Goal: Task Accomplishment & Management: Use online tool/utility

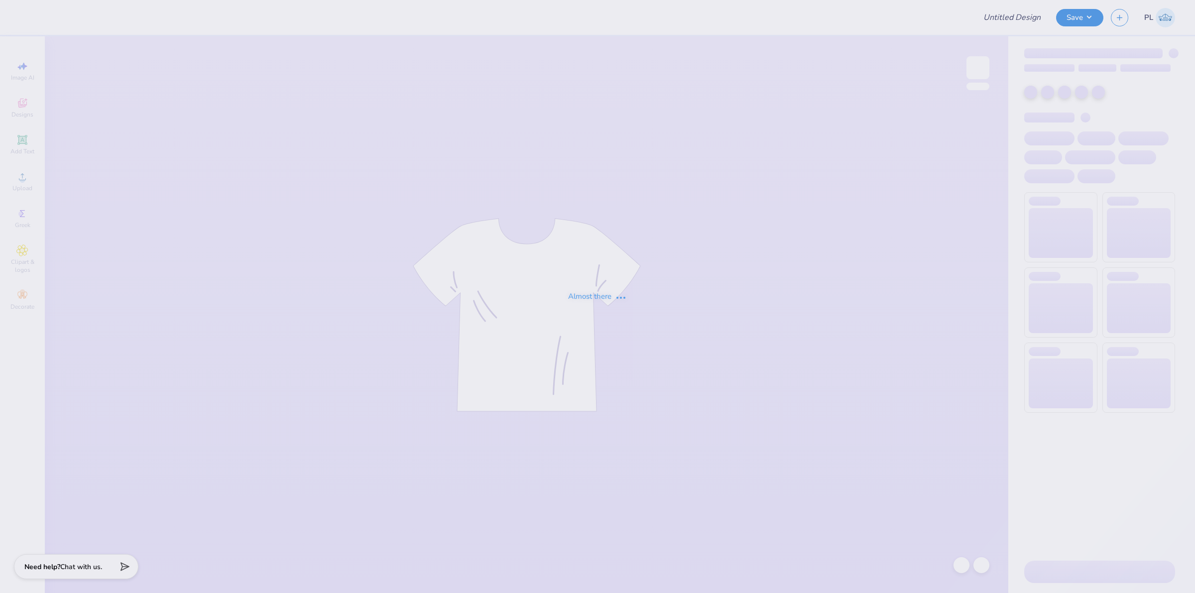
type input "[PERSON_NAME] : The [GEOGRAPHIC_DATA][US_STATE]"
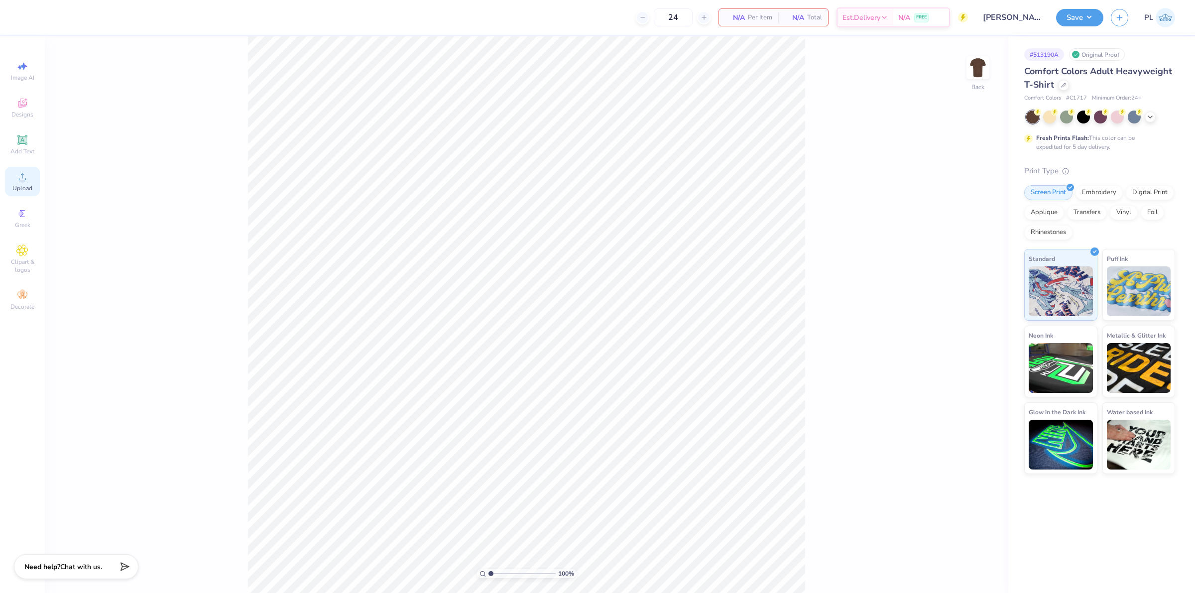
click at [31, 168] on div "Upload" at bounding box center [22, 181] width 35 height 29
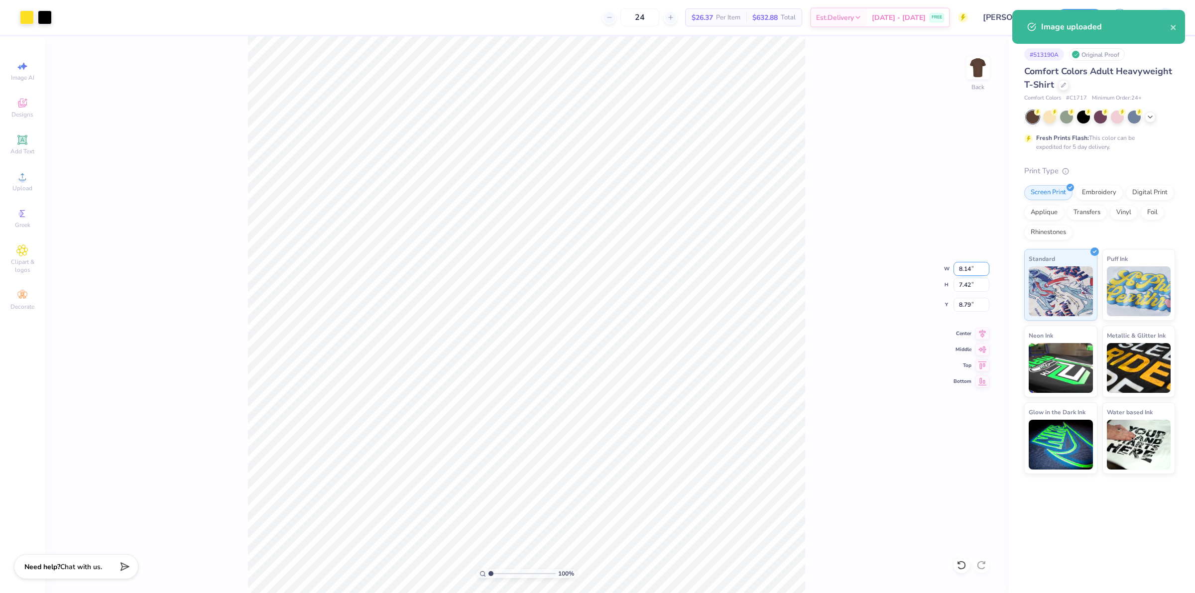
drag, startPoint x: 957, startPoint y: 266, endPoint x: 974, endPoint y: 261, distance: 18.1
click at [974, 262] on input "8.14" at bounding box center [972, 269] width 36 height 14
type input "3.00"
type input "2.73"
drag, startPoint x: 958, startPoint y: 308, endPoint x: 977, endPoint y: 307, distance: 19.4
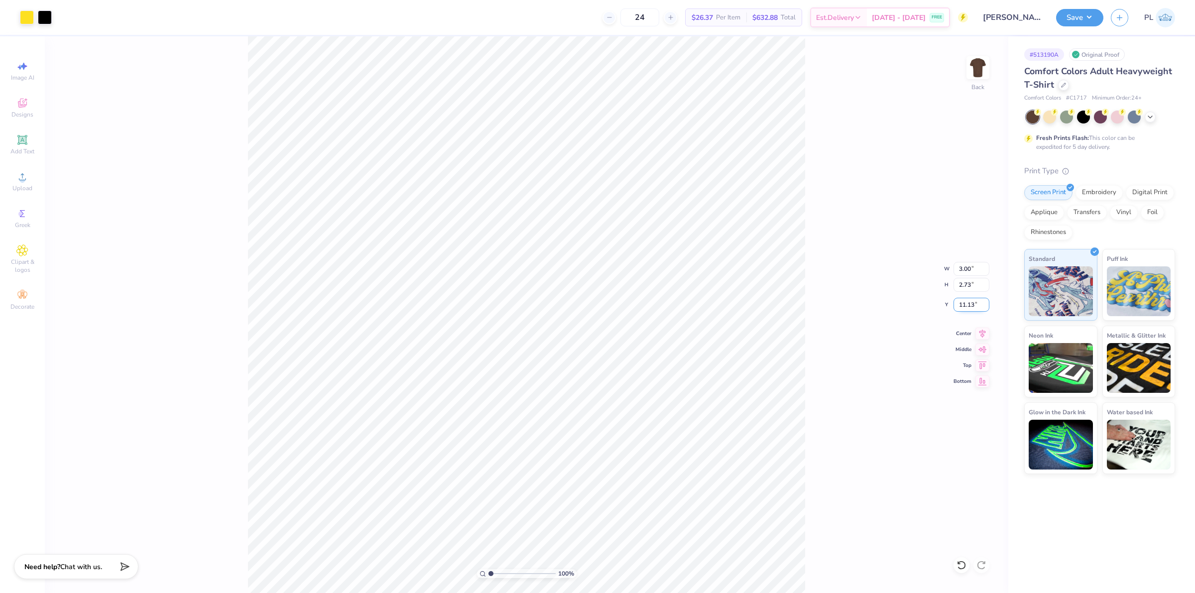
click at [977, 307] on input "11.13" at bounding box center [972, 305] width 36 height 14
drag, startPoint x: 954, startPoint y: 305, endPoint x: 975, endPoint y: 302, distance: 20.6
click at [975, 302] on input "3.28" at bounding box center [972, 305] width 36 height 14
type input "3.00"
click at [958, 282] on input "2.73" at bounding box center [972, 285] width 36 height 14
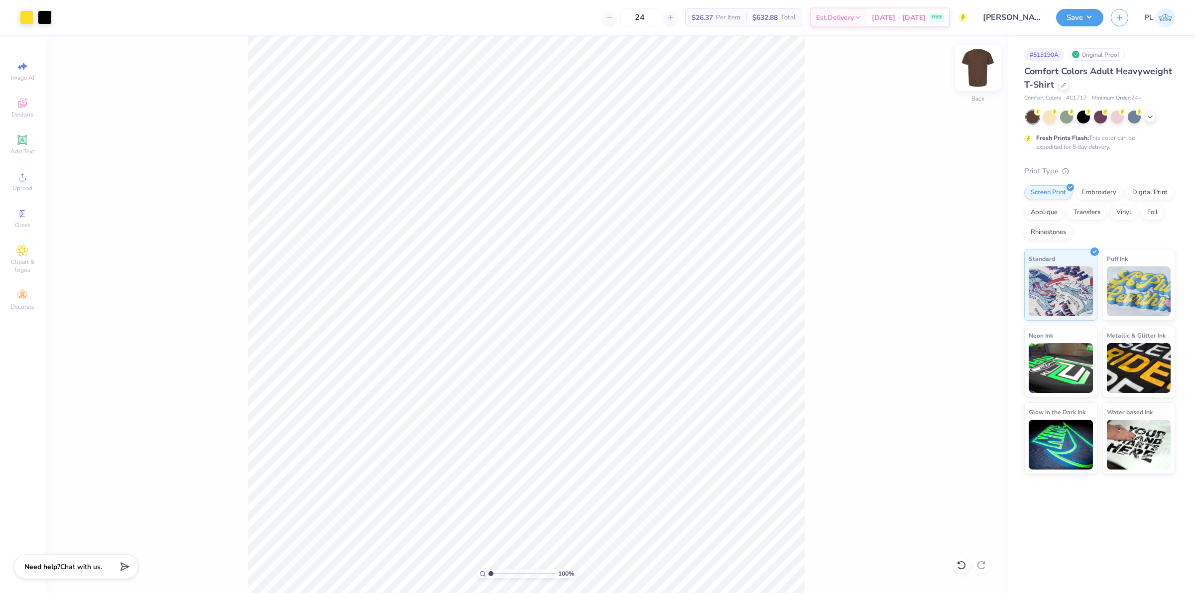
click at [981, 66] on img at bounding box center [978, 68] width 40 height 40
click at [21, 188] on span "Upload" at bounding box center [22, 188] width 20 height 8
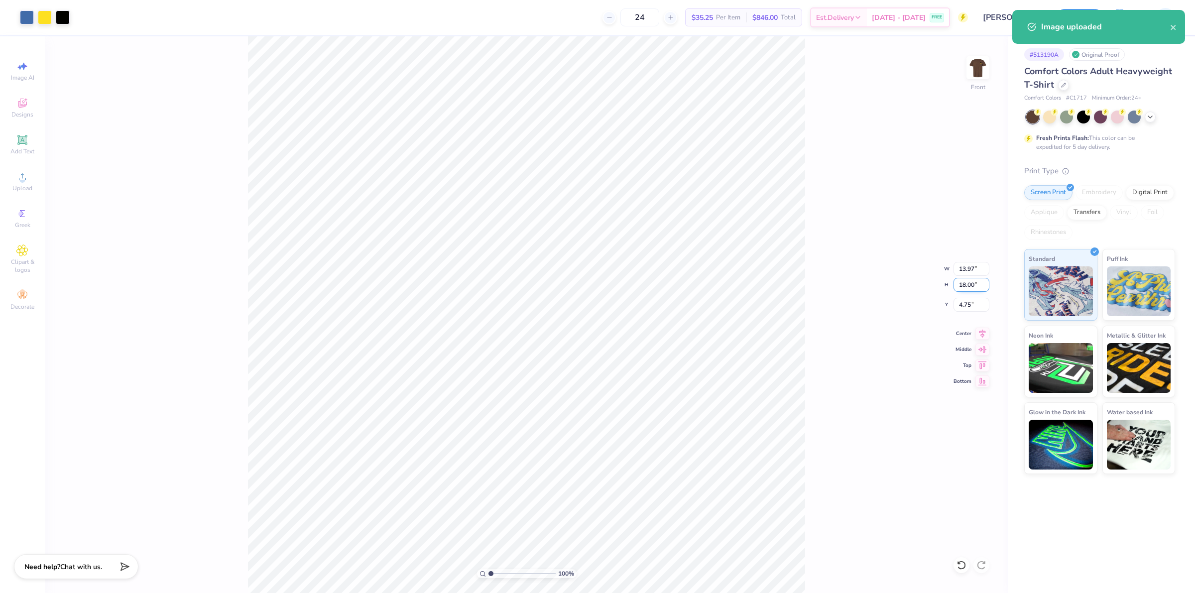
drag, startPoint x: 959, startPoint y: 282, endPoint x: 974, endPoint y: 284, distance: 15.0
click at [974, 284] on input "18.00" at bounding box center [972, 285] width 36 height 14
type input "15"
type input "11.65"
type input "15.00"
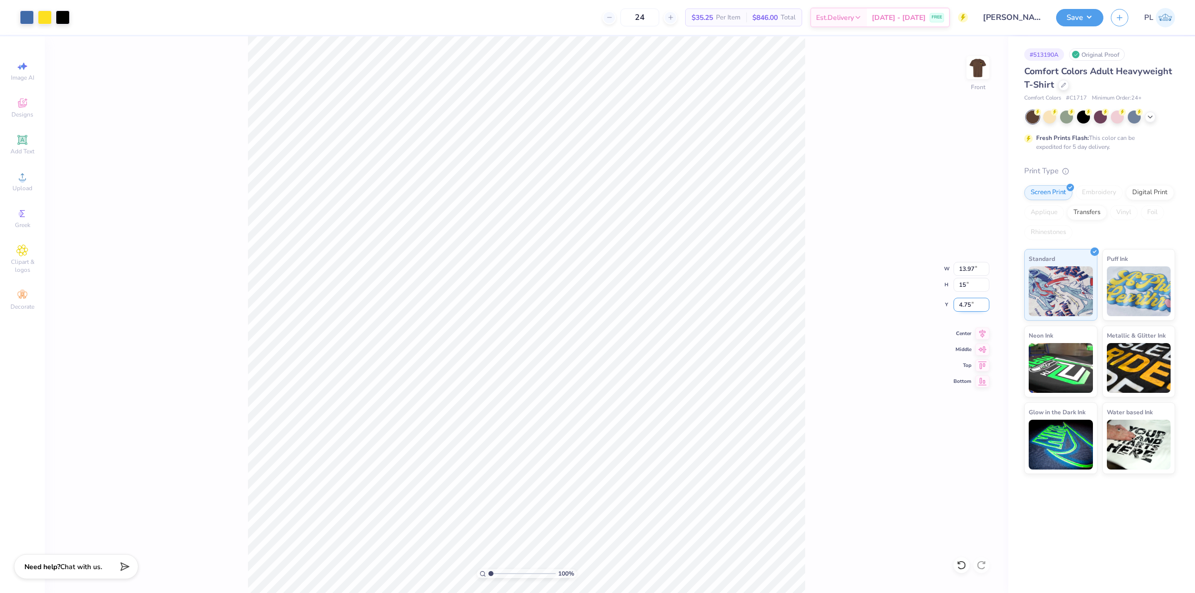
type input "6.25"
click at [968, 302] on input "6.25" at bounding box center [972, 305] width 36 height 14
drag, startPoint x: 956, startPoint y: 269, endPoint x: 979, endPoint y: 269, distance: 22.4
click at [979, 269] on input "11.65" at bounding box center [972, 269] width 36 height 14
type input "1"
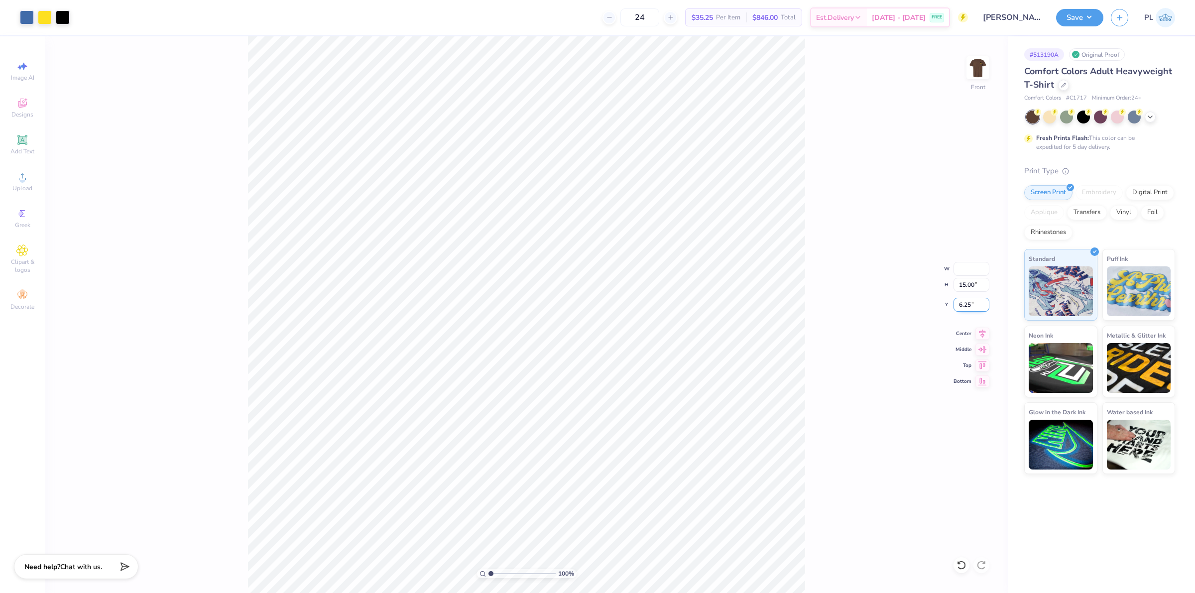
click at [969, 304] on input "6.25" at bounding box center [972, 305] width 36 height 14
drag, startPoint x: 956, startPoint y: 302, endPoint x: 972, endPoint y: 302, distance: 15.4
click at [972, 302] on input "6.25" at bounding box center [972, 305] width 36 height 14
type input "3.00"
click at [972, 292] on div "100 % Front W H 15.00 15.00 " Y 3.00 3 " Center Middle Top Bottom" at bounding box center [527, 314] width 964 height 557
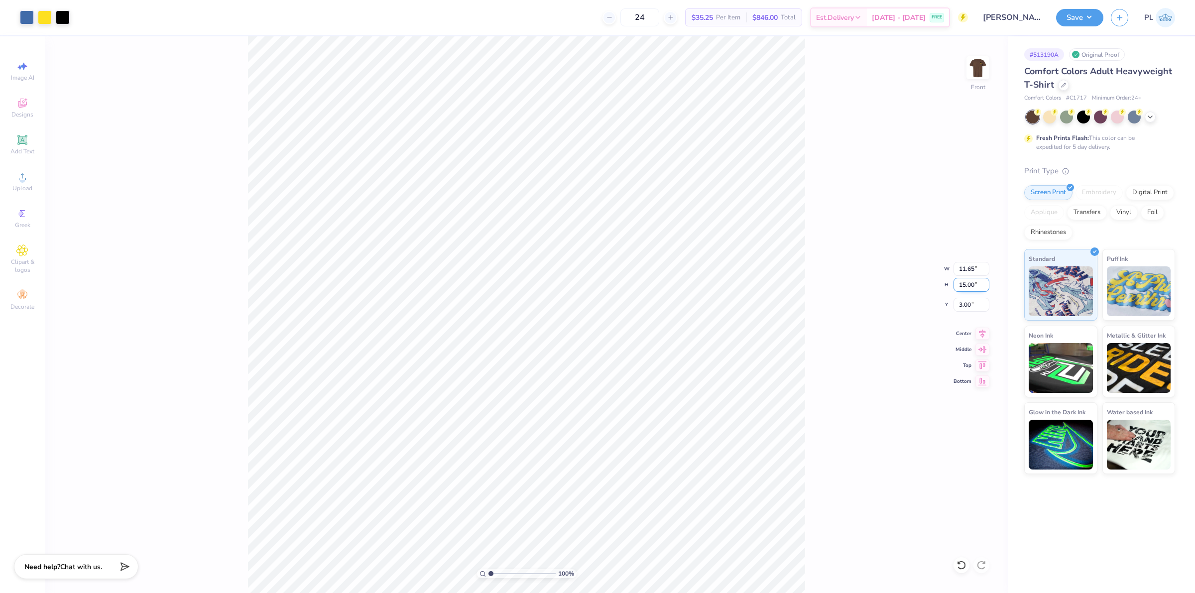
drag, startPoint x: 959, startPoint y: 282, endPoint x: 977, endPoint y: 277, distance: 19.0
click at [977, 278] on input "15.00" at bounding box center [972, 285] width 36 height 14
type input "13"
type input "10.09"
type input "13.00"
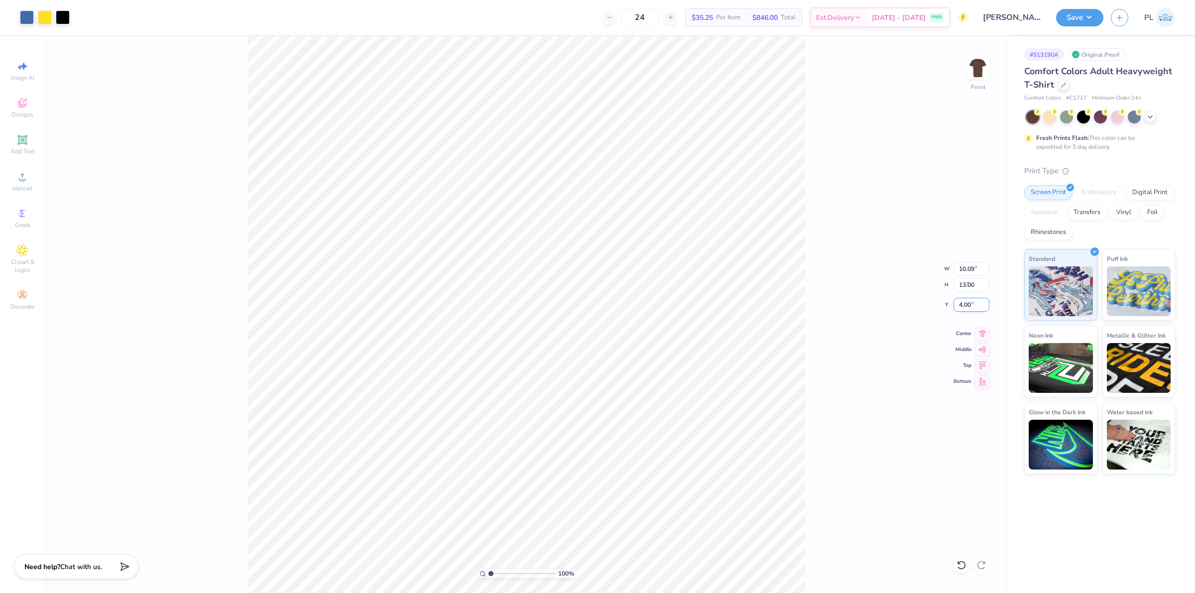
click at [959, 305] on input "4.00" at bounding box center [972, 305] width 36 height 14
drag, startPoint x: 960, startPoint y: 301, endPoint x: 975, endPoint y: 302, distance: 15.0
click at [975, 302] on input "4.00" at bounding box center [972, 305] width 36 height 14
type input "3.00"
click at [972, 284] on input "13.00" at bounding box center [972, 285] width 36 height 14
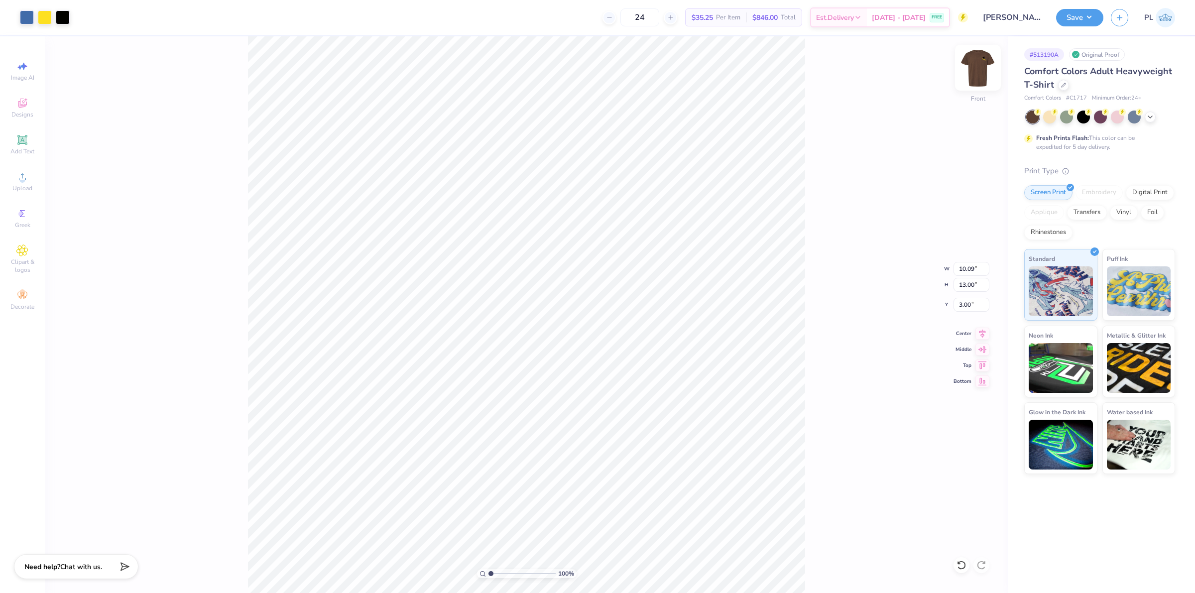
click at [972, 65] on img at bounding box center [978, 68] width 40 height 40
click at [23, 15] on div at bounding box center [27, 16] width 14 height 14
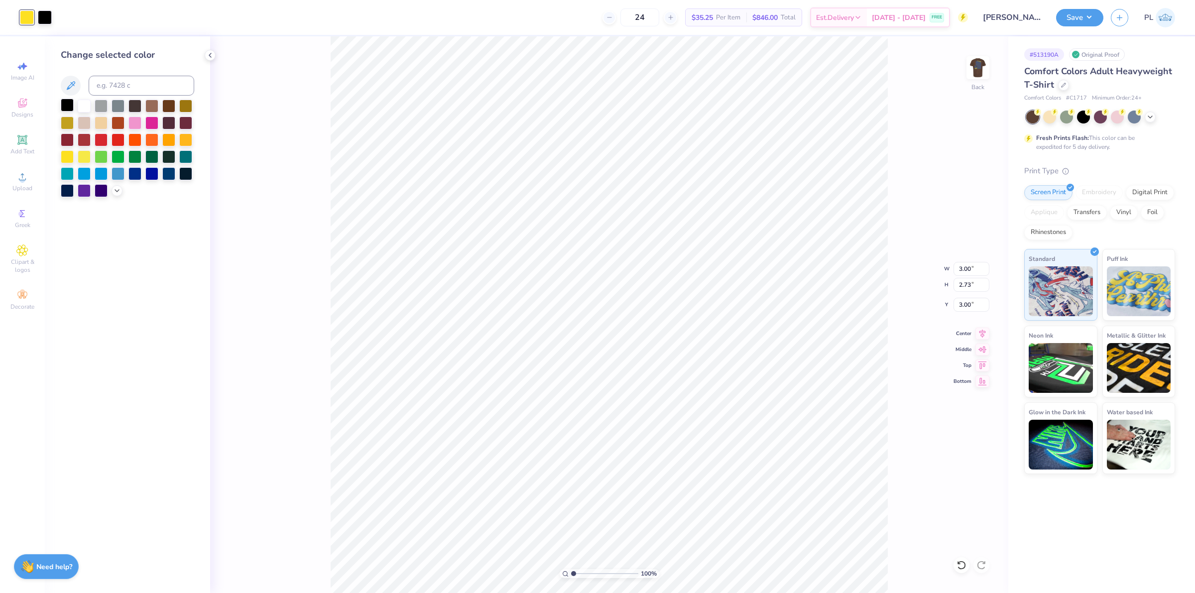
click at [69, 109] on div at bounding box center [67, 105] width 13 height 13
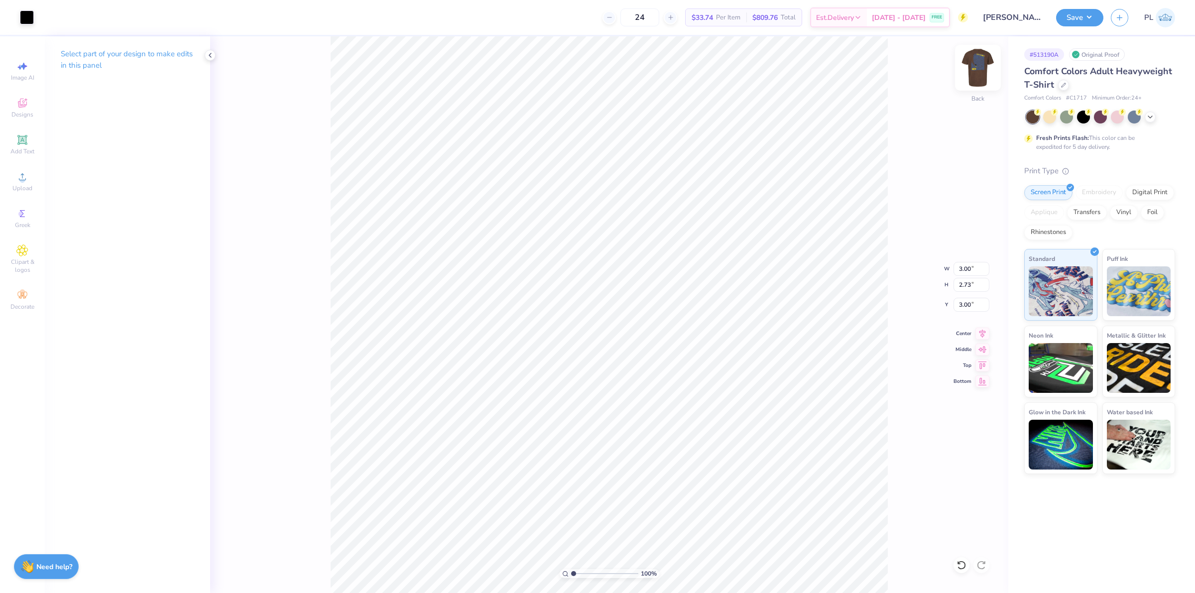
click at [979, 73] on img at bounding box center [978, 68] width 40 height 40
click at [979, 73] on img at bounding box center [978, 68] width 20 height 20
click at [1070, 20] on button "Save" at bounding box center [1079, 15] width 47 height 17
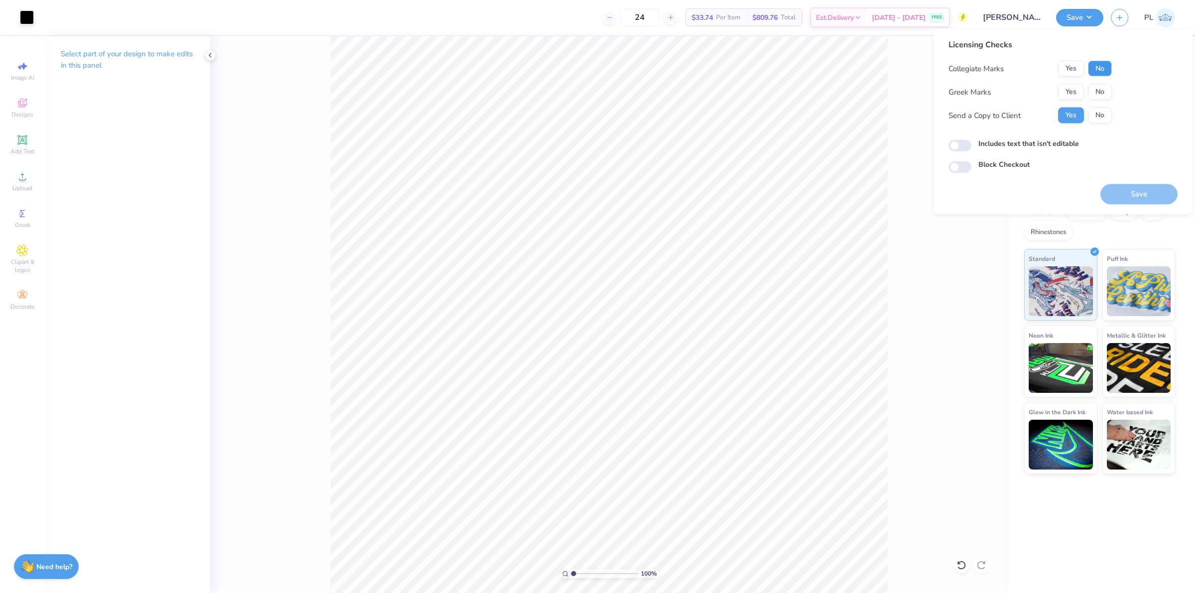
click at [1106, 68] on button "No" at bounding box center [1100, 69] width 24 height 16
click at [1077, 93] on button "Yes" at bounding box center [1071, 92] width 26 height 16
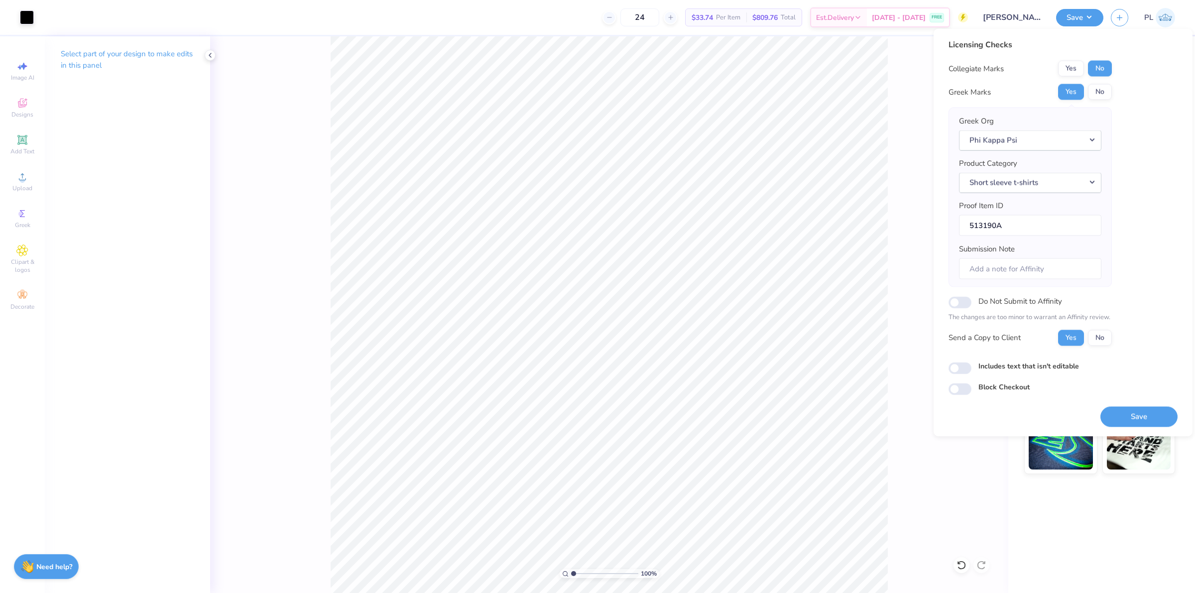
click at [1028, 363] on label "Includes text that isn't editable" at bounding box center [1029, 366] width 101 height 10
click at [972, 363] on input "Includes text that isn't editable" at bounding box center [960, 368] width 23 height 12
checkbox input "true"
click at [1133, 414] on button "Save" at bounding box center [1139, 416] width 77 height 20
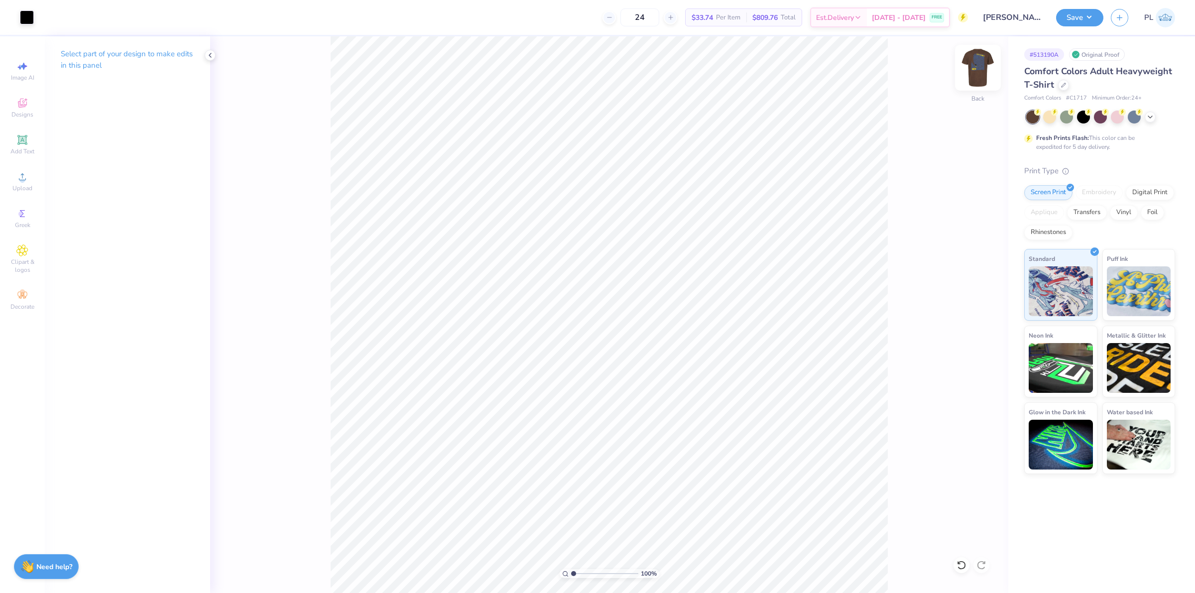
click at [977, 74] on img at bounding box center [978, 68] width 40 height 40
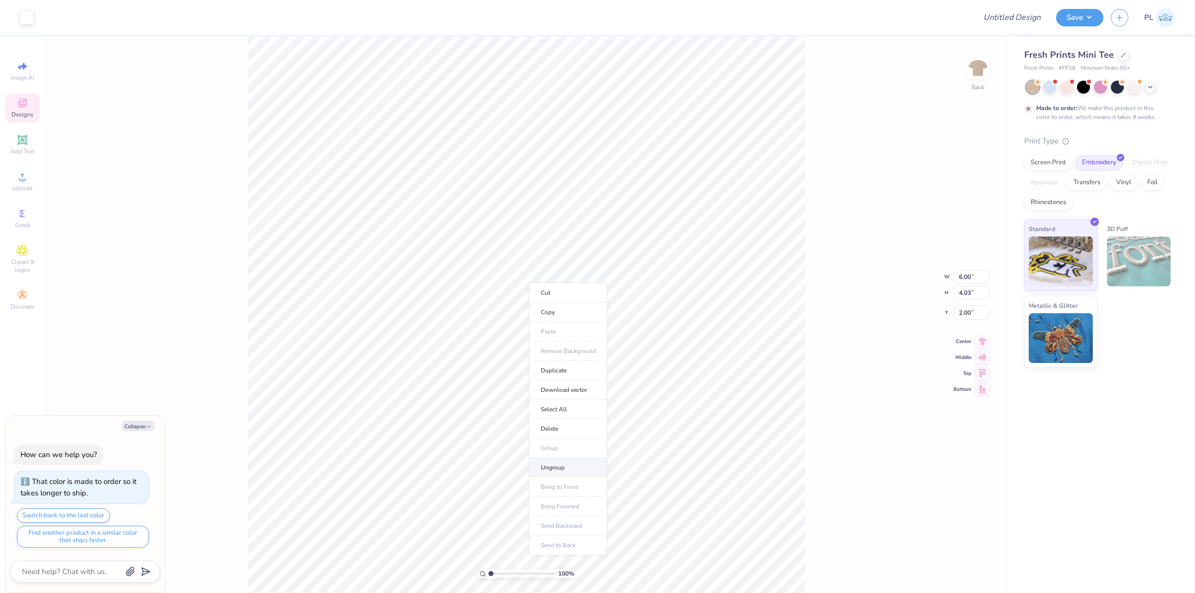
click at [564, 465] on li "Ungroup" at bounding box center [568, 467] width 78 height 19
type textarea "x"
type input "1.70"
click at [540, 288] on ul "Cut Copy Paste Remove Background Duplicate Download vector Select All Delete Gr…" at bounding box center [579, 419] width 78 height 272
click at [1154, 86] on icon at bounding box center [1151, 86] width 8 height 8
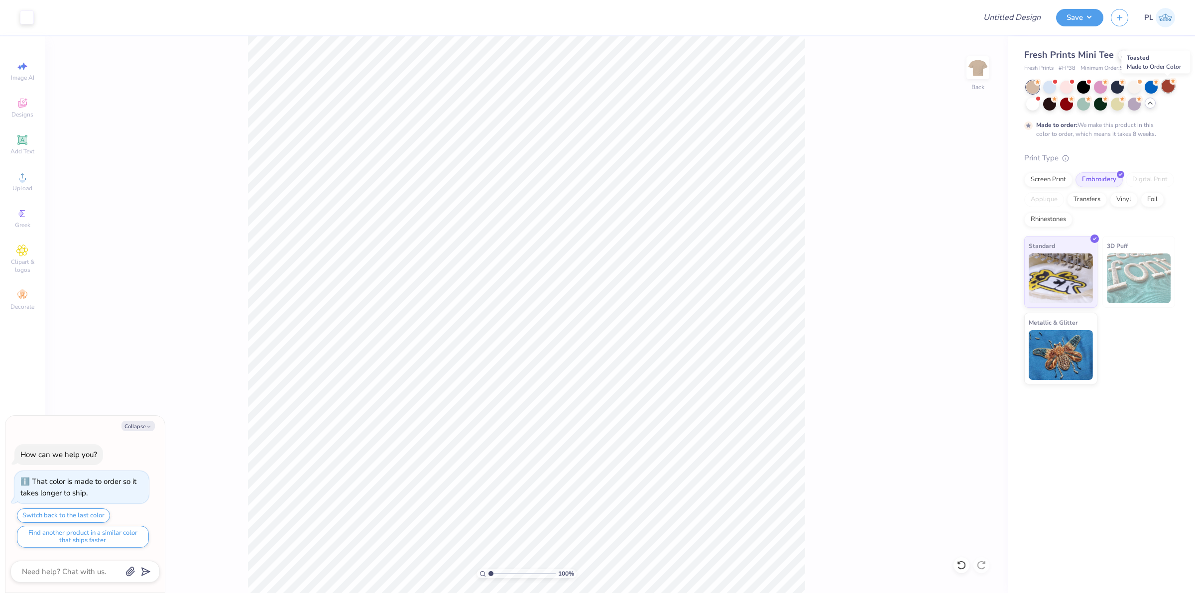
click at [1166, 87] on div at bounding box center [1168, 86] width 13 height 13
click at [17, 184] on span "Upload" at bounding box center [22, 188] width 20 height 8
type textarea "x"
drag, startPoint x: 959, startPoint y: 269, endPoint x: 976, endPoint y: 266, distance: 17.1
click at [976, 266] on input "11.40" at bounding box center [972, 269] width 36 height 14
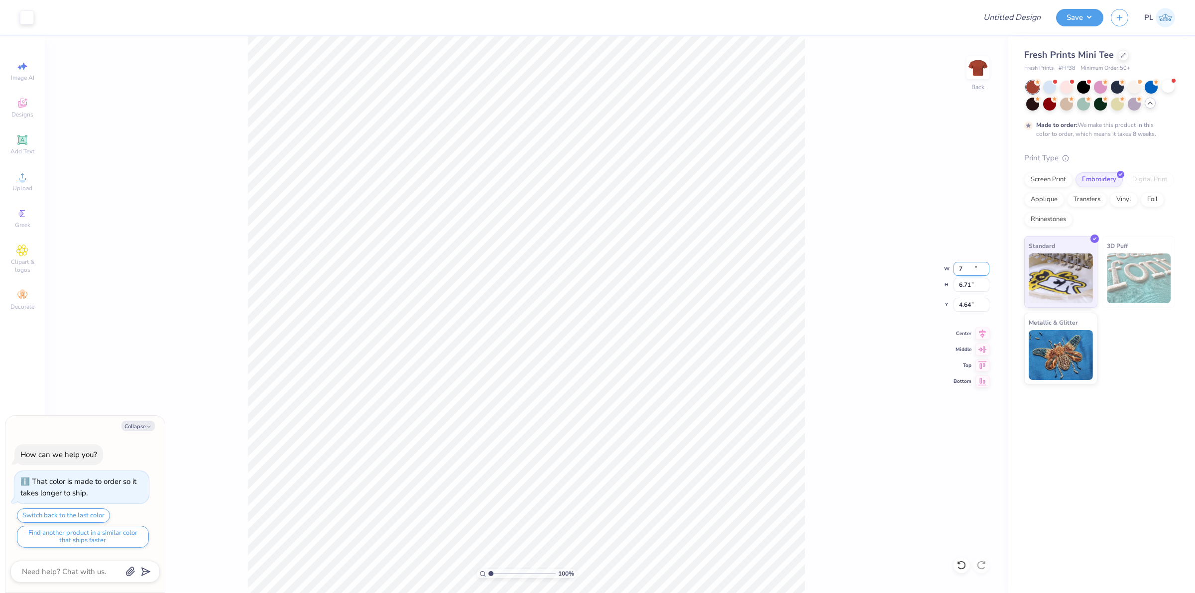
type input "7"
type textarea "x"
type input "7.00"
type input "4.12"
drag, startPoint x: 958, startPoint y: 307, endPoint x: 975, endPoint y: 307, distance: 16.9
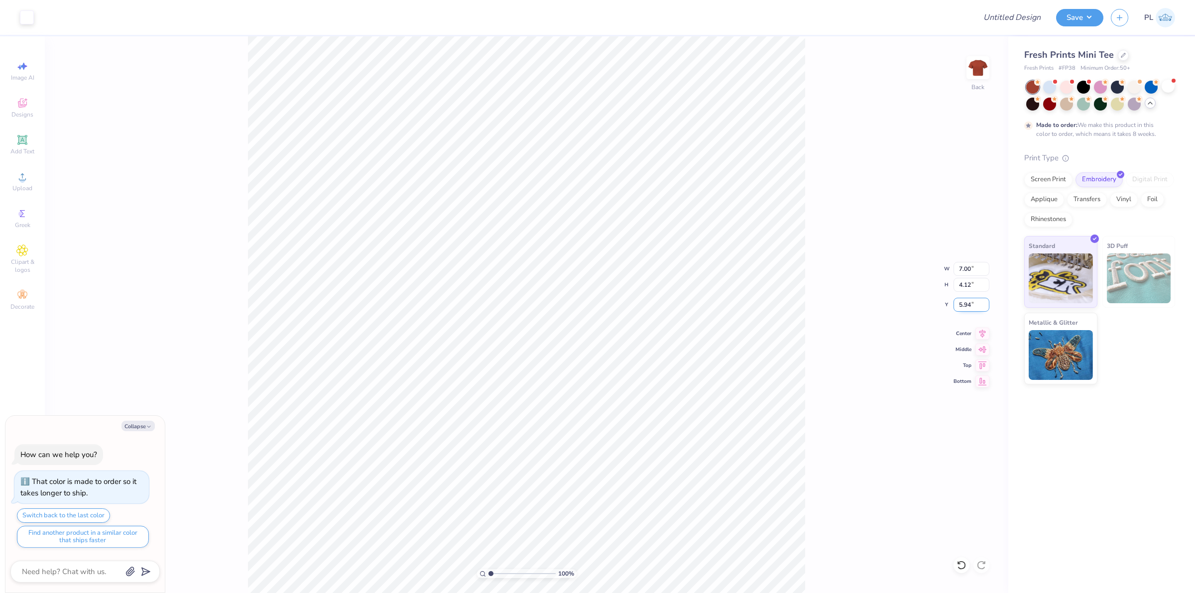
click at [975, 307] on input "5.94" at bounding box center [972, 305] width 36 height 14
type input "3"
type textarea "x"
click at [965, 279] on input "4.12" at bounding box center [972, 285] width 36 height 14
drag, startPoint x: 957, startPoint y: 304, endPoint x: 975, endPoint y: 304, distance: 17.4
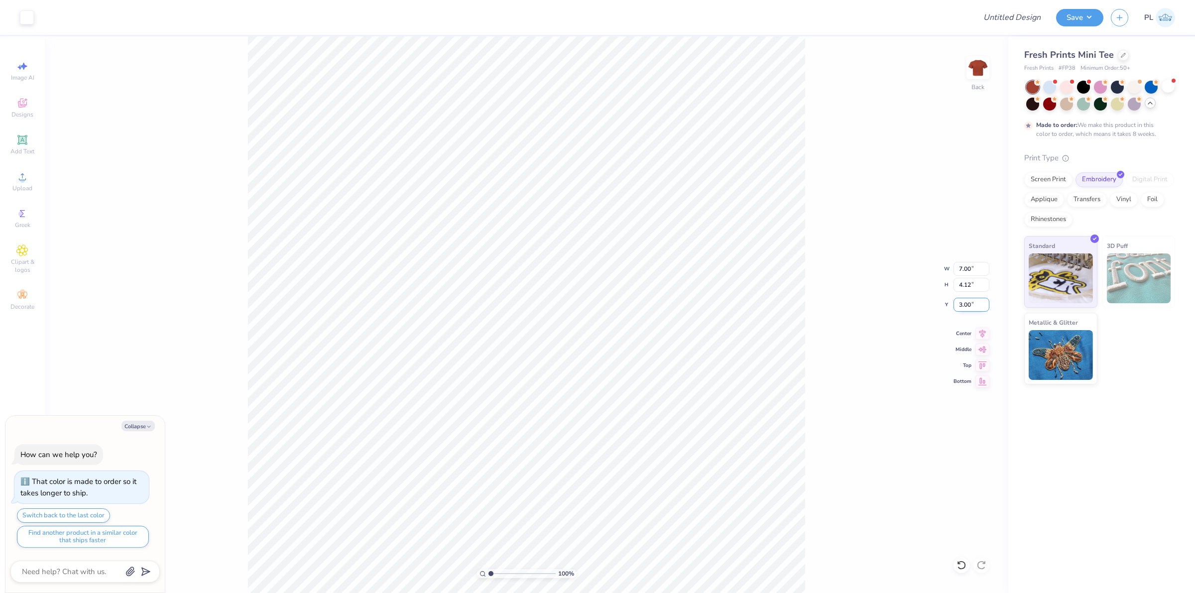
click at [975, 304] on input "3.00" at bounding box center [972, 305] width 36 height 14
type input "2"
click at [970, 279] on input "4.12" at bounding box center [972, 285] width 36 height 14
type textarea "x"
type input "2.00"
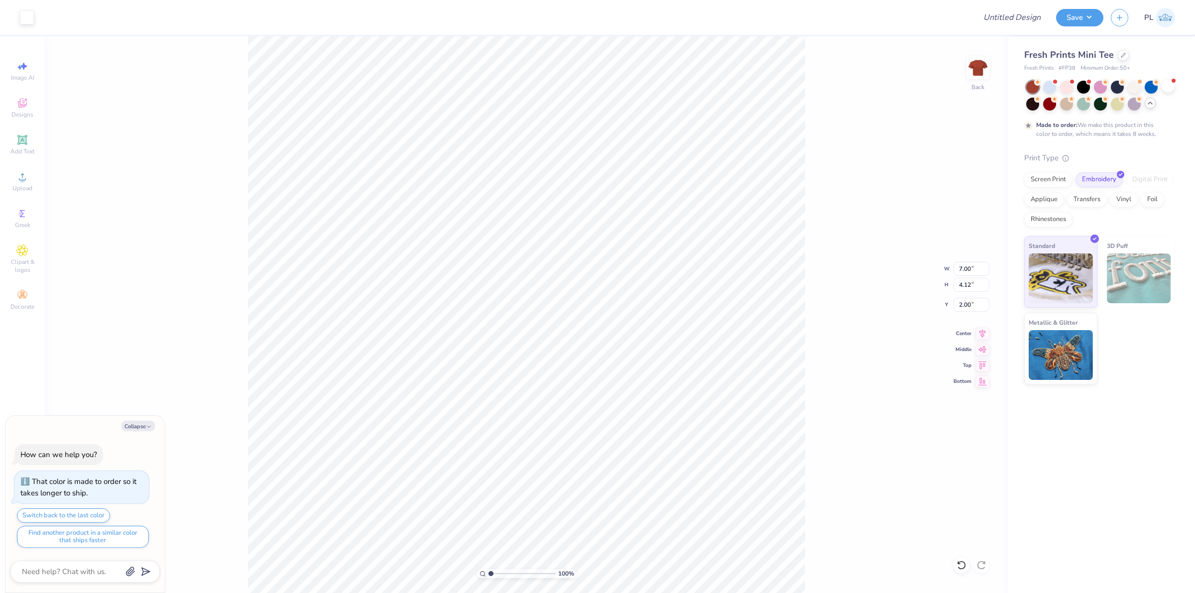
type textarea "x"
type input "1.98"
type textarea "x"
drag, startPoint x: 957, startPoint y: 304, endPoint x: 975, endPoint y: 300, distance: 18.3
click at [975, 300] on input "1.98" at bounding box center [972, 305] width 36 height 14
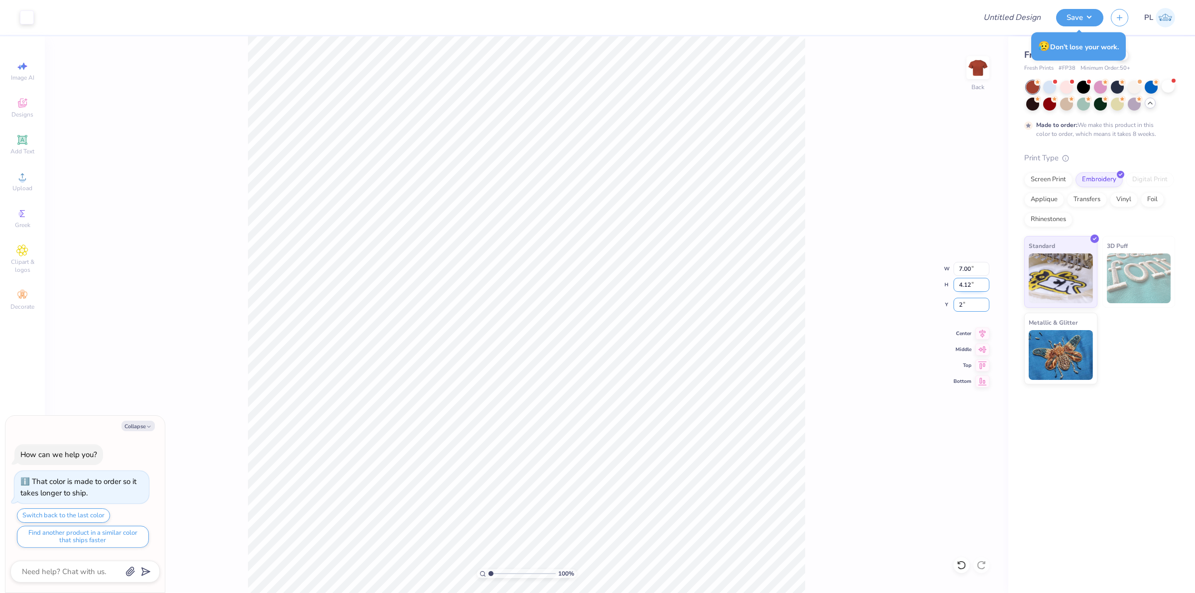
type input "2"
type textarea "x"
click at [967, 286] on input "4.12" at bounding box center [972, 285] width 36 height 14
click at [969, 306] on input "2.00" at bounding box center [972, 305] width 36 height 14
type input "2.50"
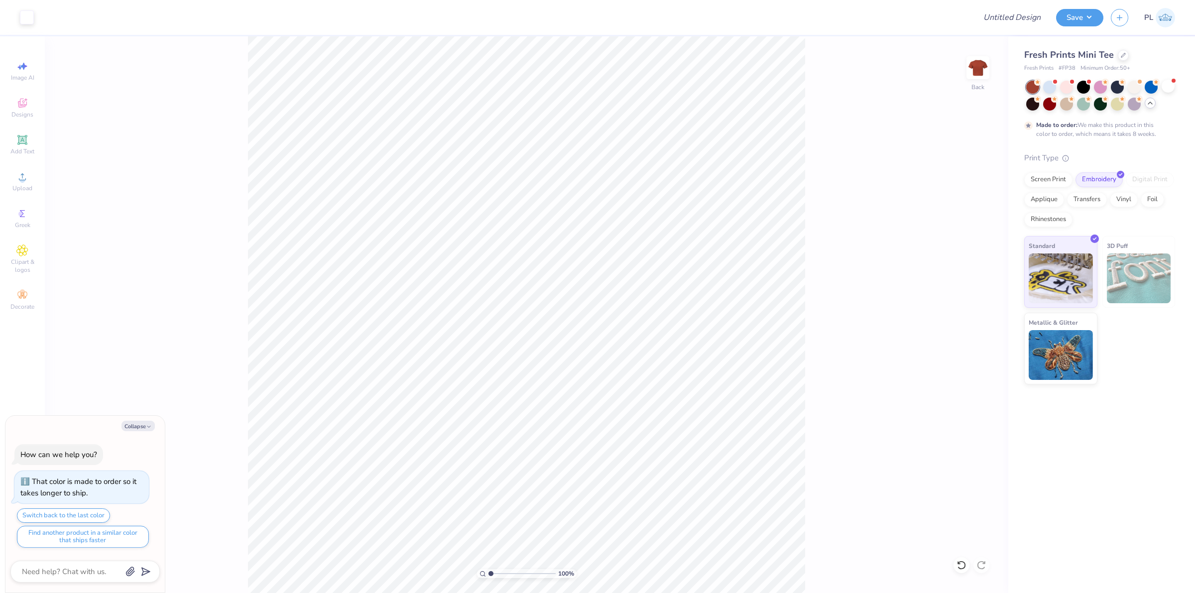
click at [240, 145] on div "100 % Back" at bounding box center [527, 314] width 964 height 557
click at [1096, 15] on button "Save" at bounding box center [1079, 15] width 47 height 17
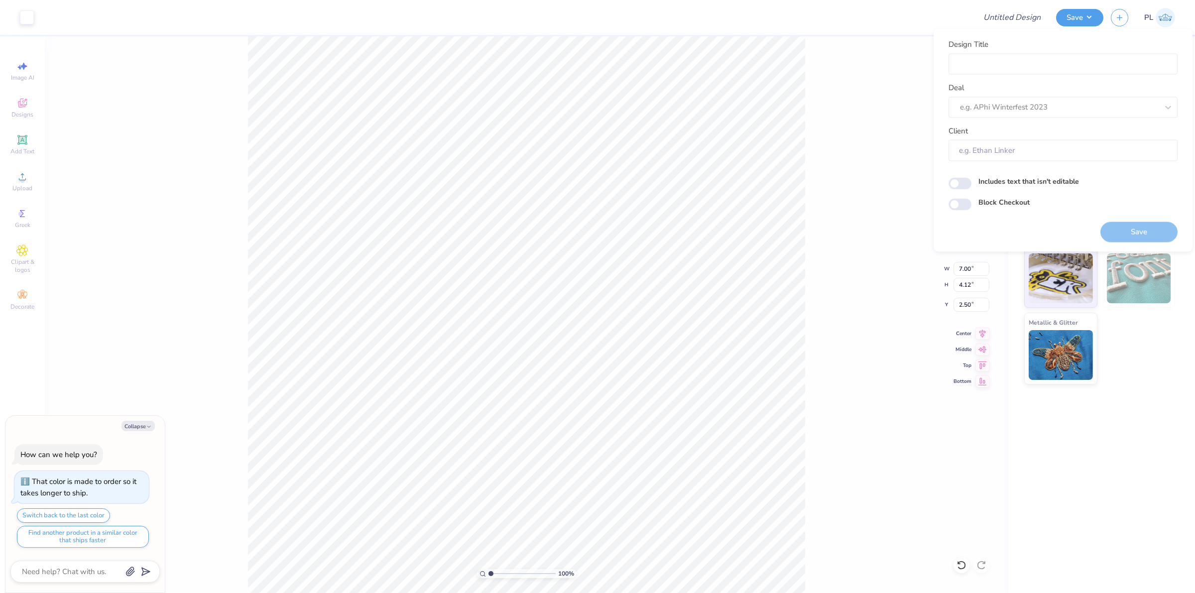
click at [878, 73] on div "100 % Back W 7.00 7.00 " H 4.12 4.12 " Y 2.50 2.50 " Center Middle Top Bottom" at bounding box center [527, 314] width 964 height 557
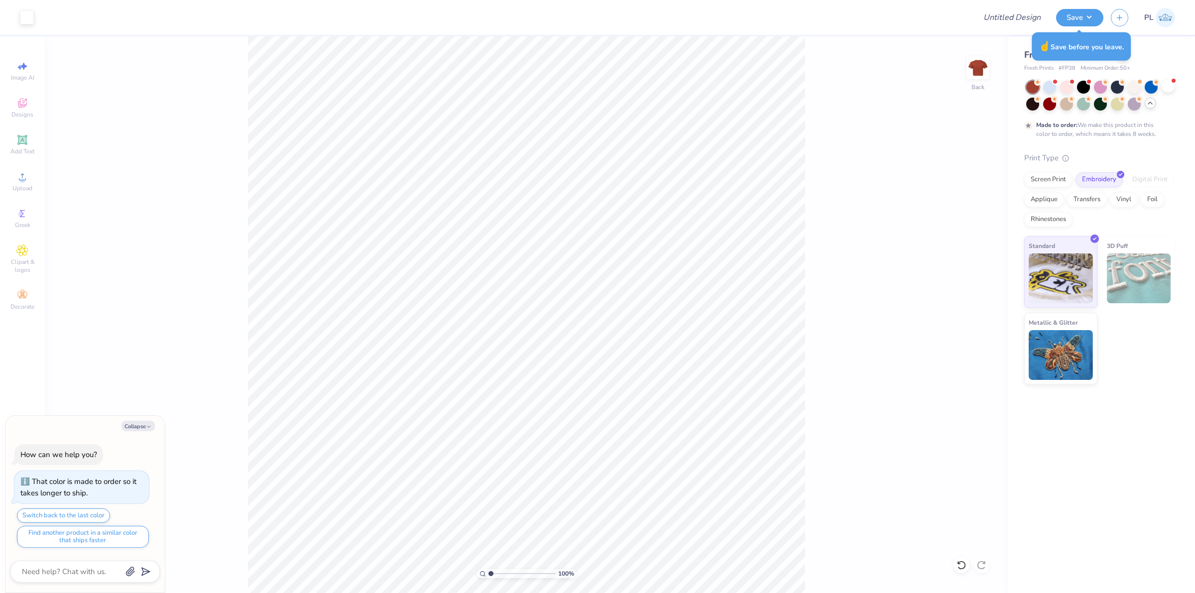
click at [1135, 49] on div "Fresh Prints Mini Tee" at bounding box center [1100, 54] width 151 height 13
click at [1135, 86] on div at bounding box center [1134, 86] width 13 height 13
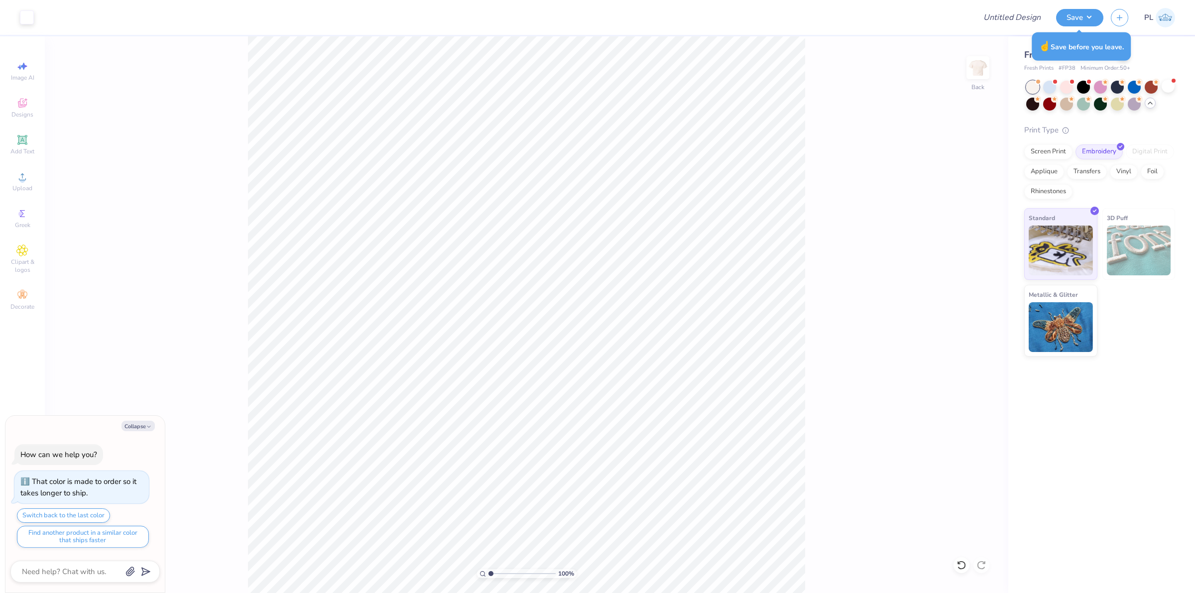
click at [1149, 67] on div "Fresh Prints # FP38 Minimum Order: 50 +" at bounding box center [1100, 68] width 151 height 8
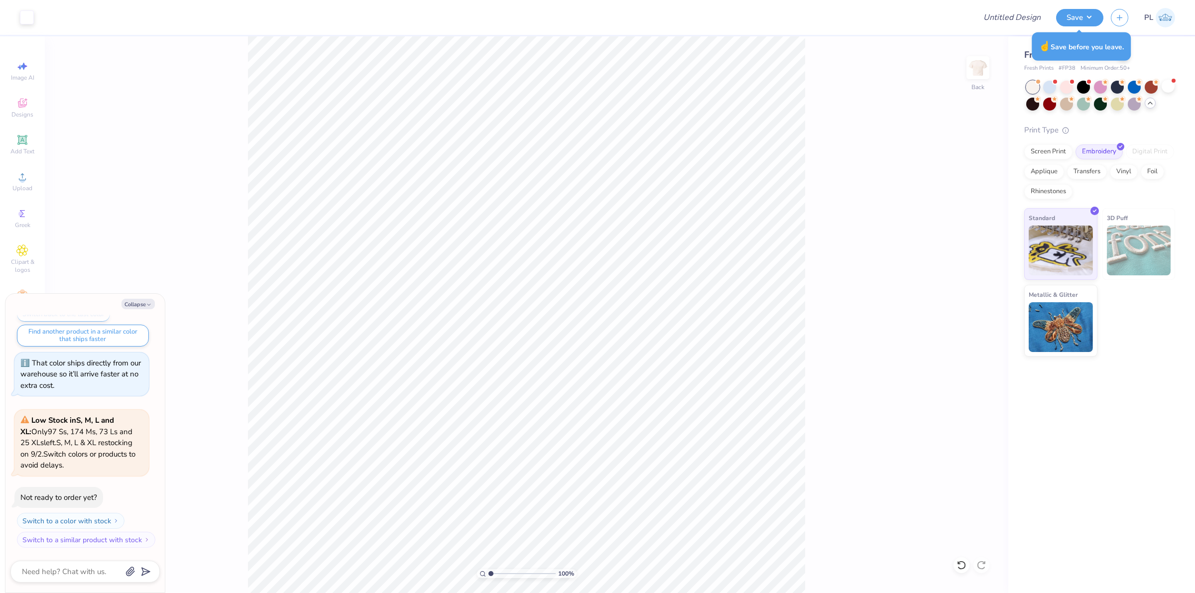
click at [1137, 55] on div "Fresh Prints Mini Tee" at bounding box center [1100, 54] width 151 height 13
click at [1130, 38] on div "☝️ Save before you leave." at bounding box center [1081, 46] width 105 height 34
click at [1075, 13] on button "Save" at bounding box center [1079, 15] width 47 height 17
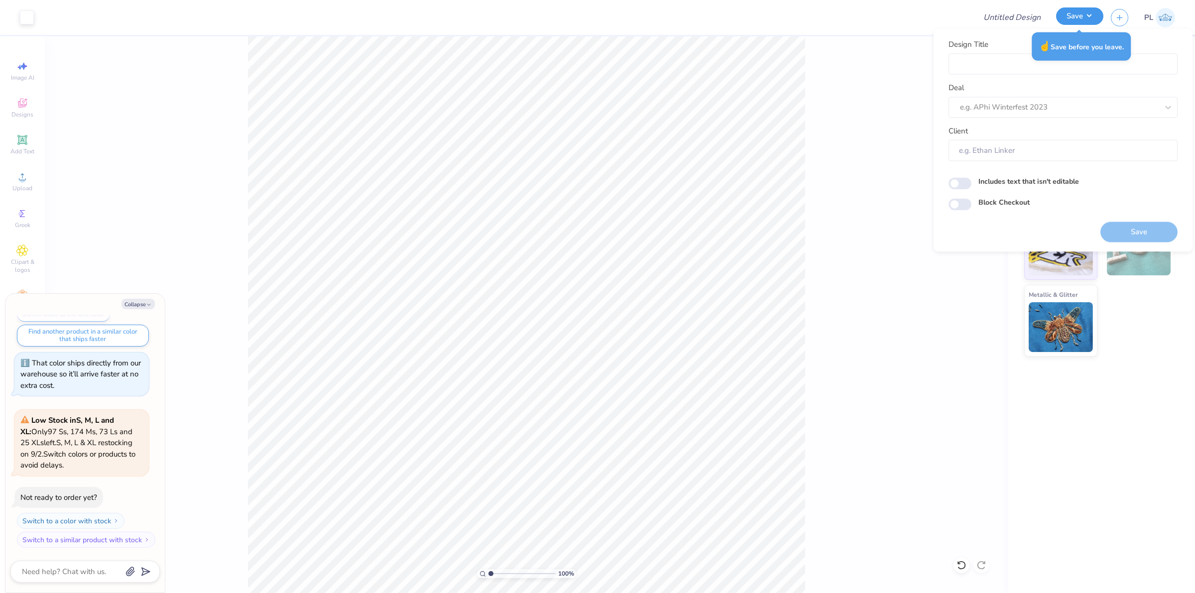
click at [1075, 12] on button "Save" at bounding box center [1079, 15] width 47 height 17
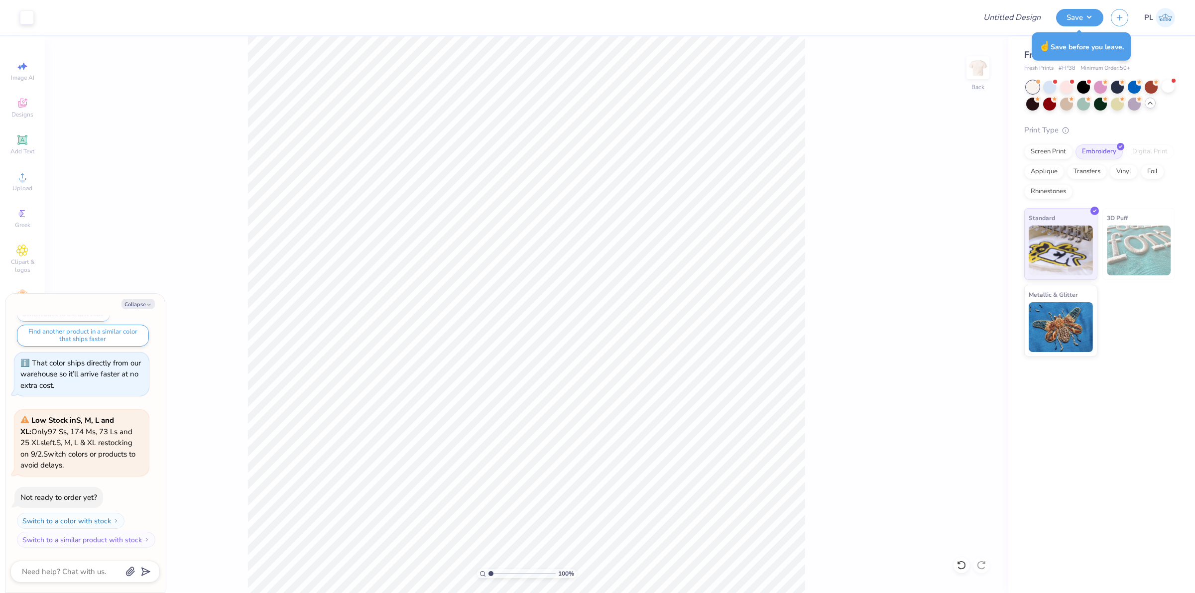
click at [1153, 365] on div "Fresh Prints Mini Tee Fresh Prints # FP38 Minimum Order: 50 + Print Type Screen…" at bounding box center [1102, 314] width 187 height 557
click at [1123, 175] on div "Vinyl" at bounding box center [1124, 170] width 28 height 15
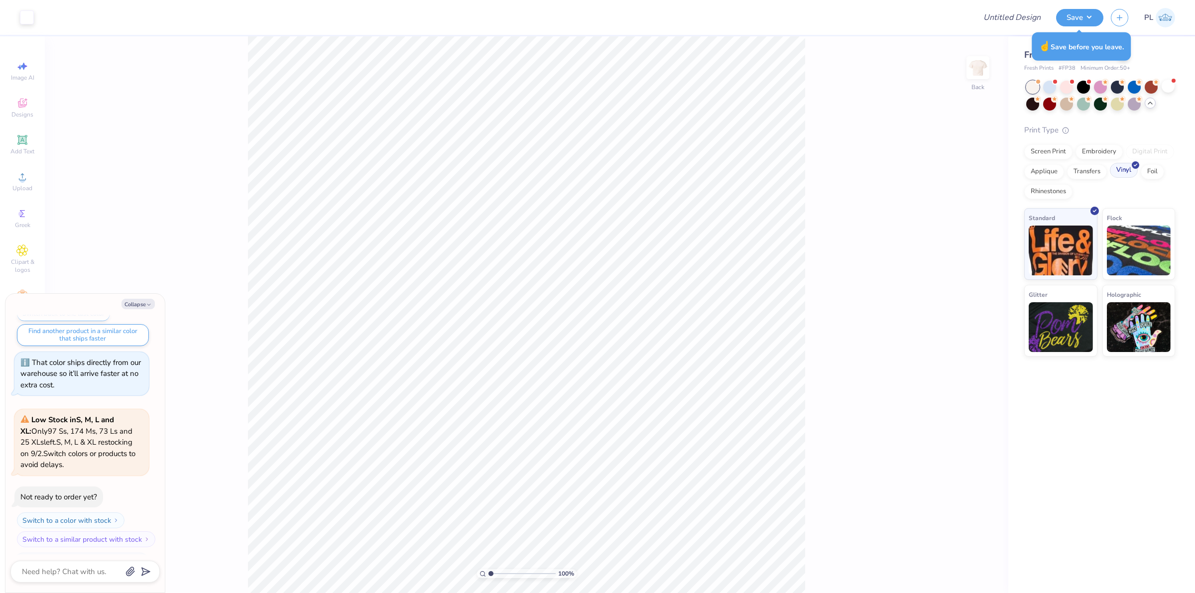
scroll to position [140, 0]
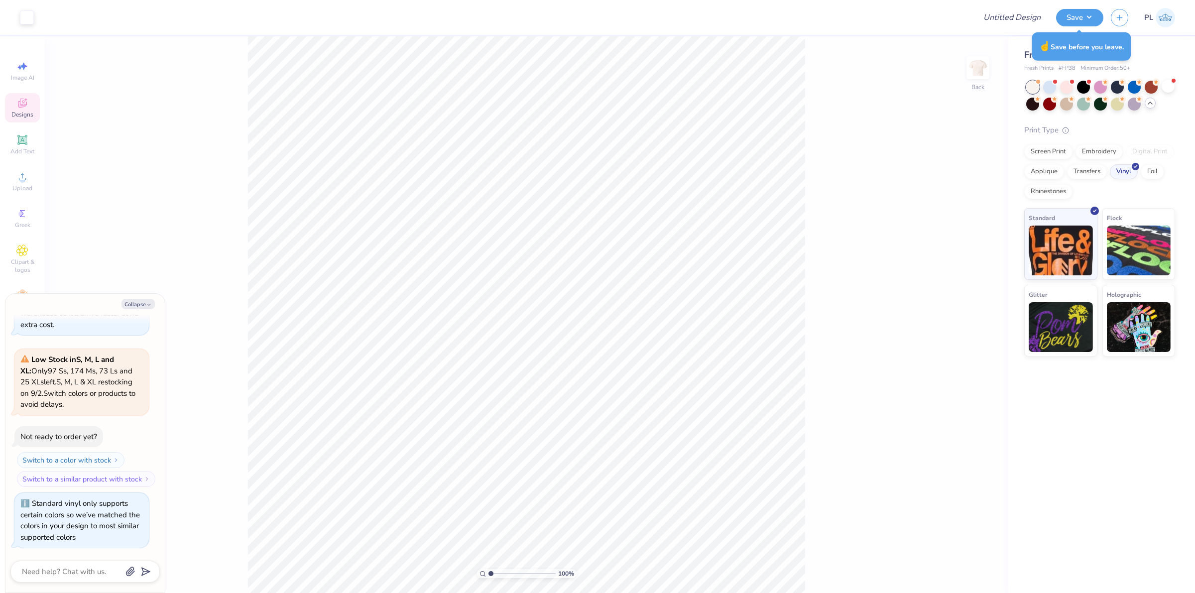
click at [25, 108] on icon at bounding box center [22, 103] width 12 height 12
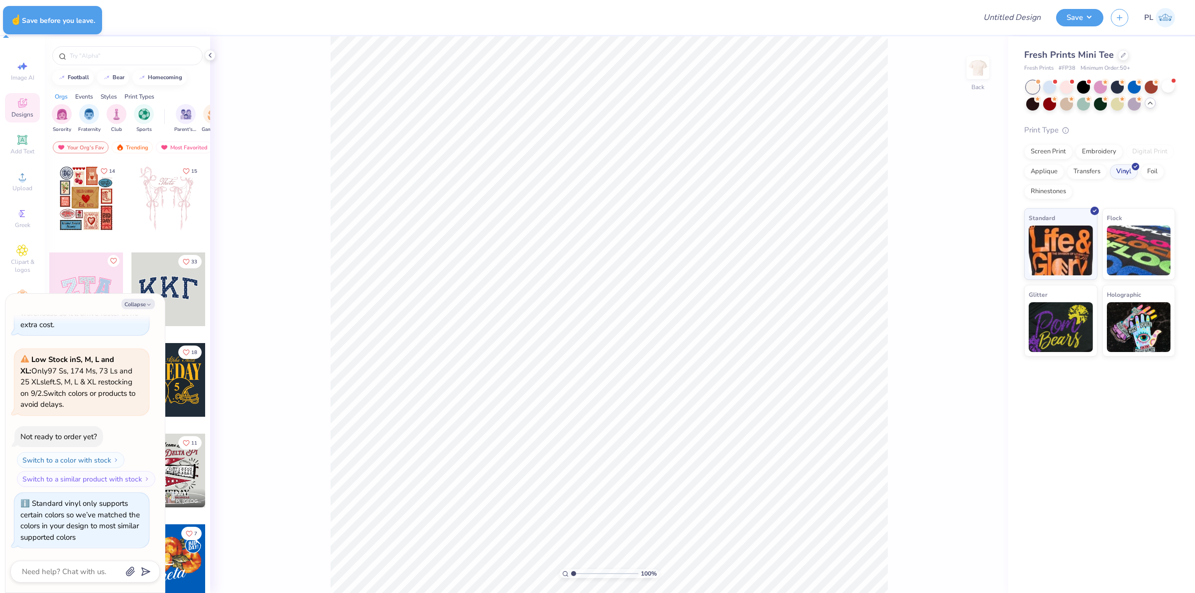
type textarea "x"
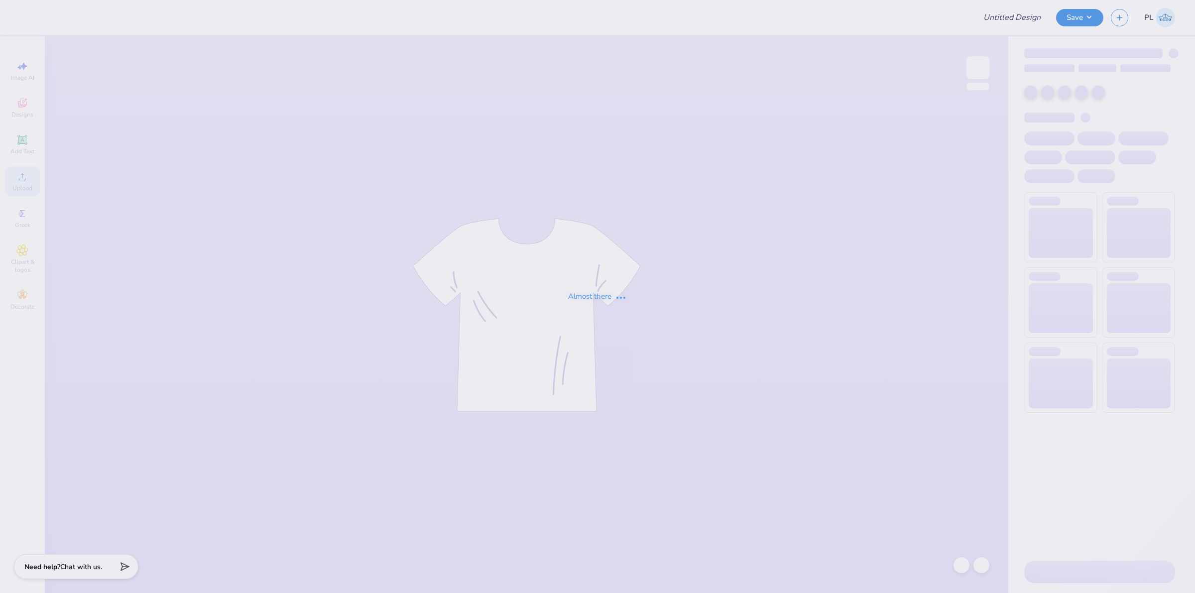
type input "Kathryn Tong : The University of Texas at Austin"
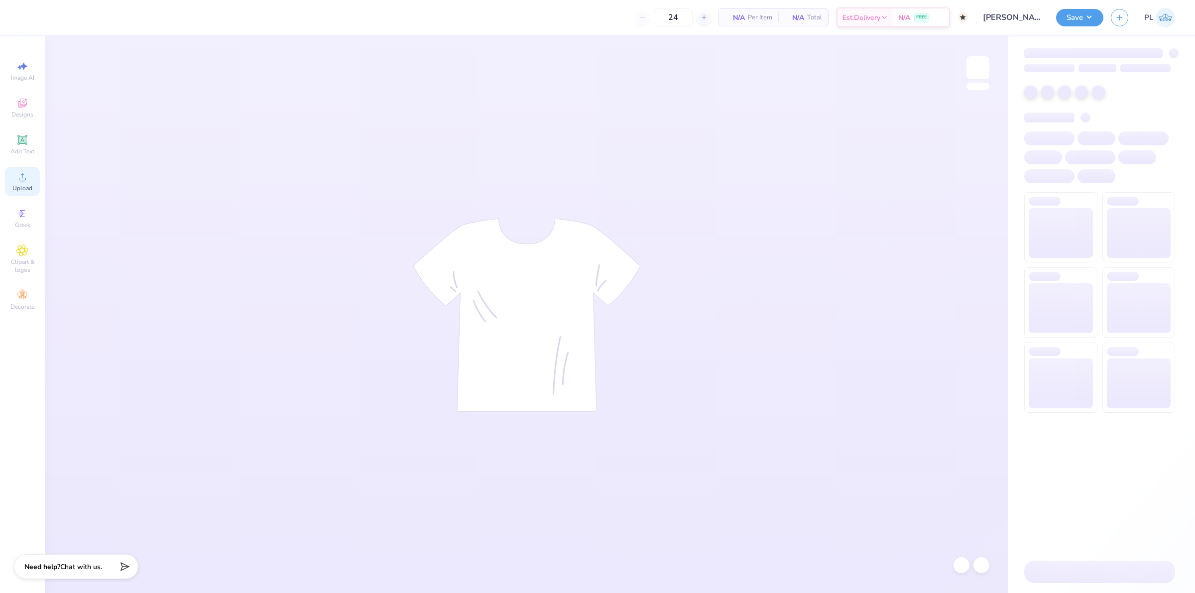
type input "50"
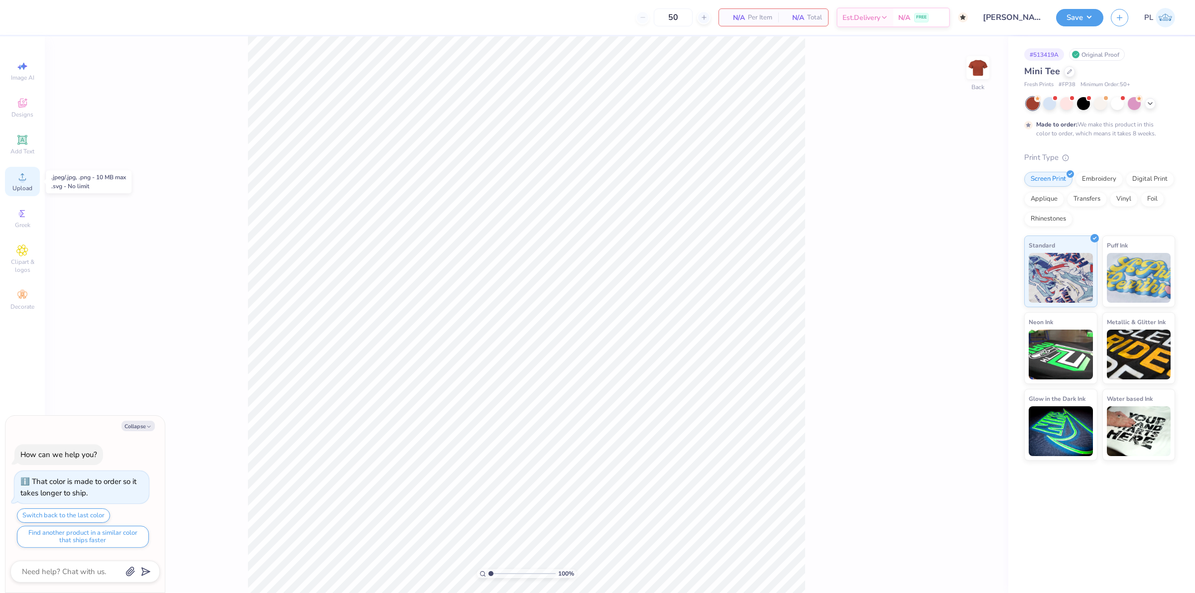
click at [25, 178] on icon at bounding box center [22, 177] width 12 height 12
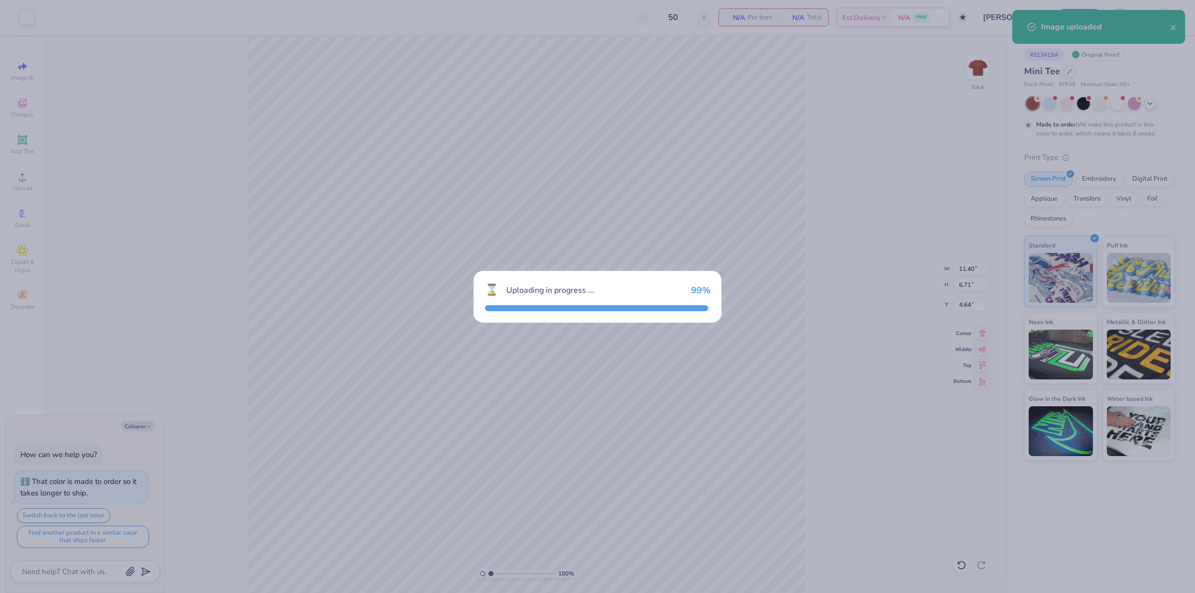
type textarea "x"
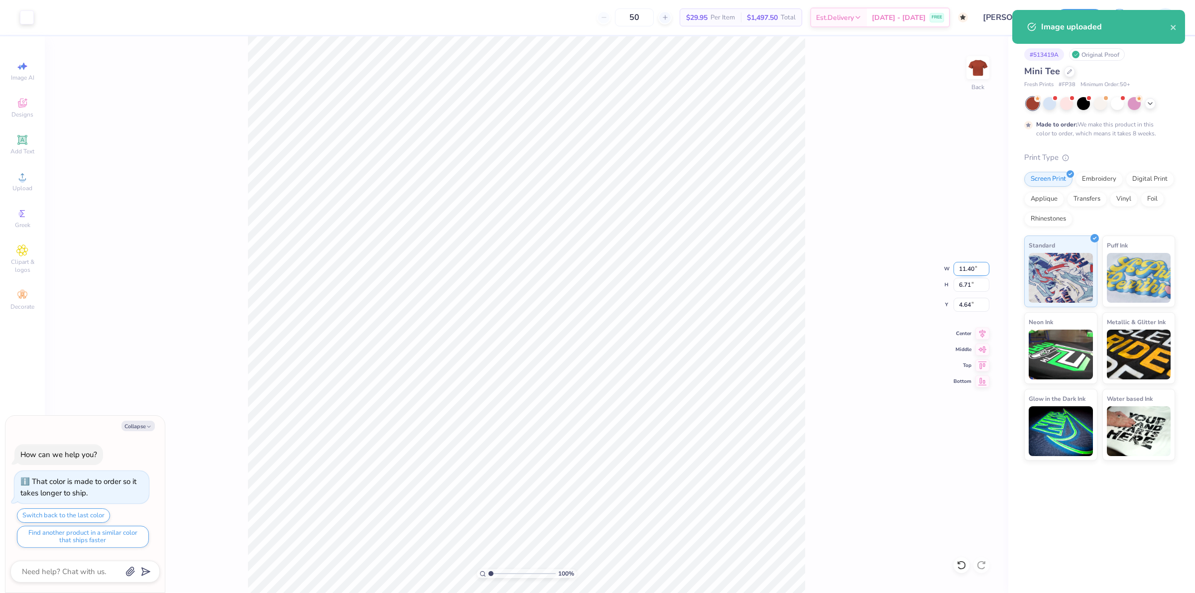
drag, startPoint x: 955, startPoint y: 271, endPoint x: 975, endPoint y: 269, distance: 20.5
click at [975, 269] on input "11.40" at bounding box center [972, 269] width 36 height 14
type input "7"
type textarea "x"
type input "7.00"
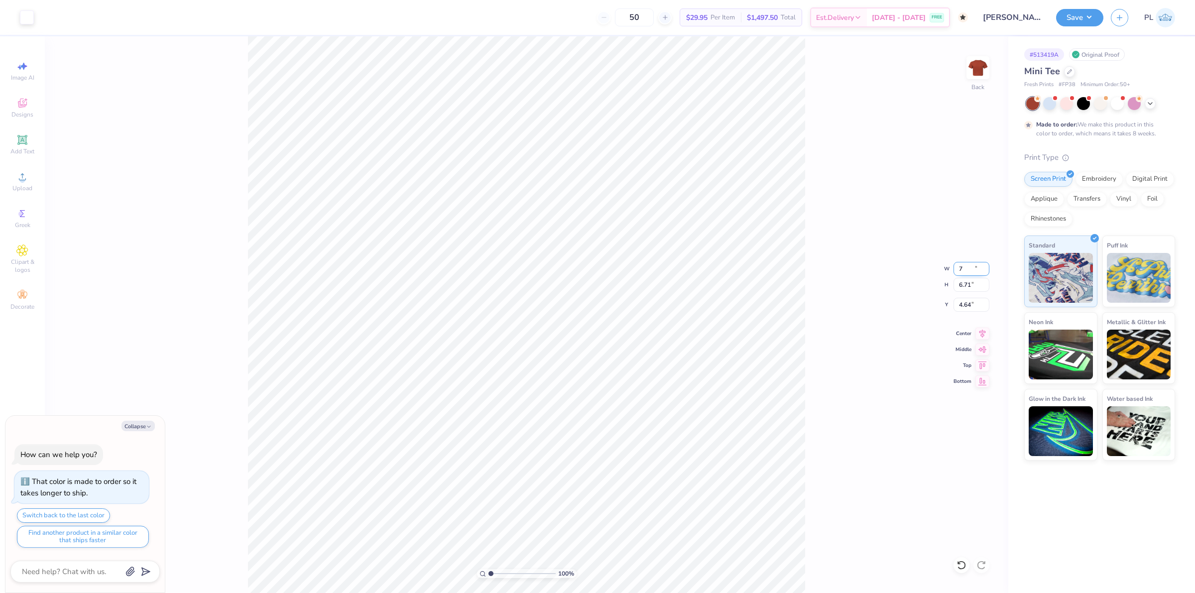
type input "4.12"
drag, startPoint x: 955, startPoint y: 302, endPoint x: 972, endPoint y: 304, distance: 17.1
click at [972, 304] on input "5.94" at bounding box center [972, 305] width 36 height 14
type input "3"
type input "2.5"
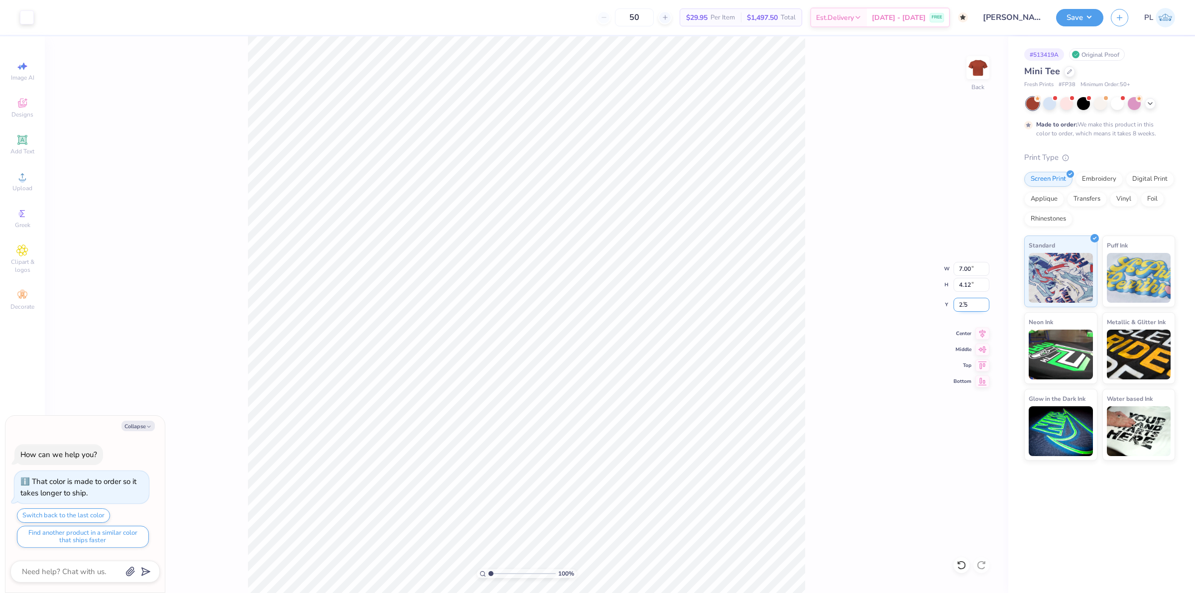
type textarea "x"
type input "2.50"
click at [1072, 17] on button "Save" at bounding box center [1079, 15] width 47 height 17
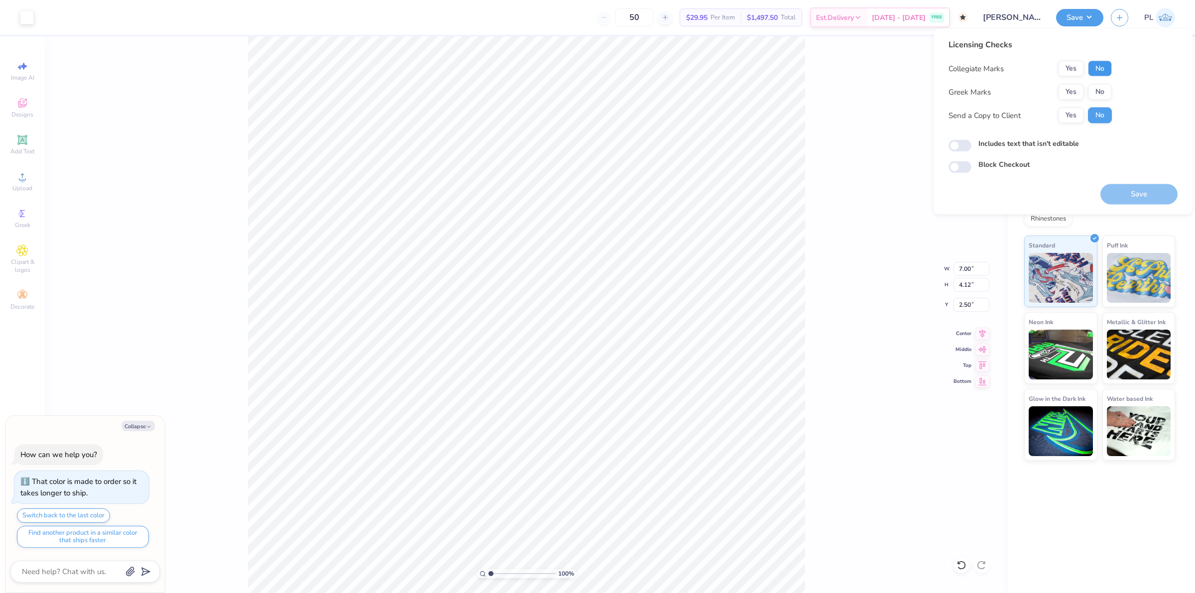
click at [1096, 65] on button "No" at bounding box center [1100, 69] width 24 height 16
click at [1074, 73] on button "Yes" at bounding box center [1071, 69] width 26 height 16
click at [1097, 88] on button "No" at bounding box center [1100, 92] width 24 height 16
type textarea "x"
click at [1029, 143] on label "Includes text that isn't editable" at bounding box center [1029, 143] width 101 height 10
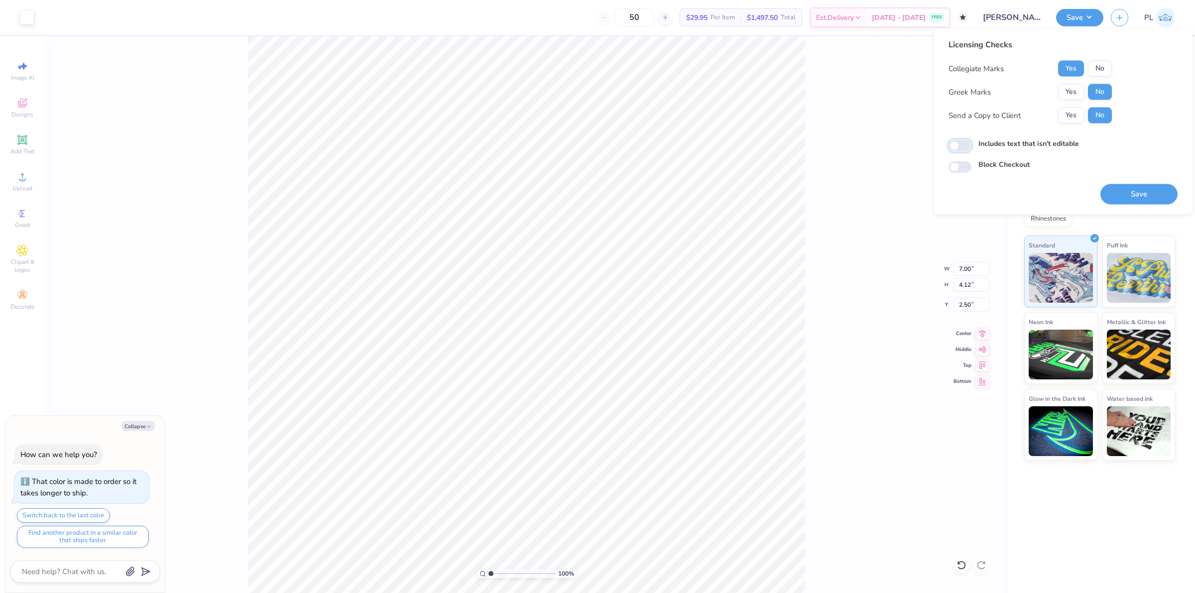
click at [972, 143] on input "Includes text that isn't editable" at bounding box center [960, 146] width 23 height 12
checkbox input "true"
click at [1115, 197] on button "Save" at bounding box center [1139, 194] width 77 height 20
type textarea "x"
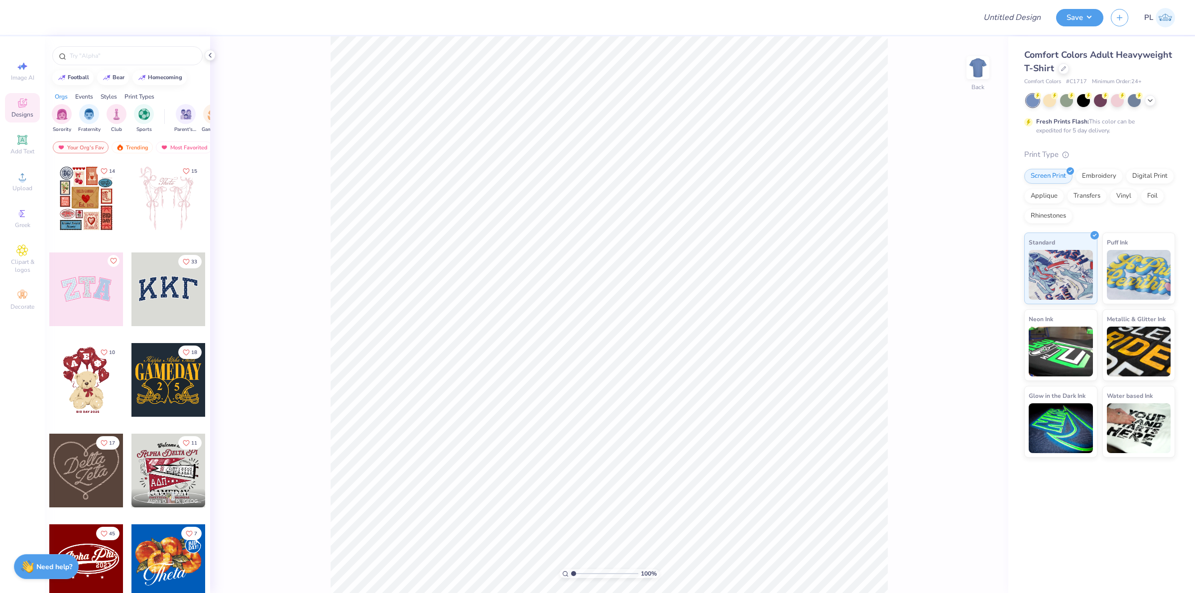
click at [1069, 68] on div "Comfort Colors Adult Heavyweight T-Shirt" at bounding box center [1100, 61] width 151 height 27
click at [1066, 68] on div at bounding box center [1063, 67] width 11 height 11
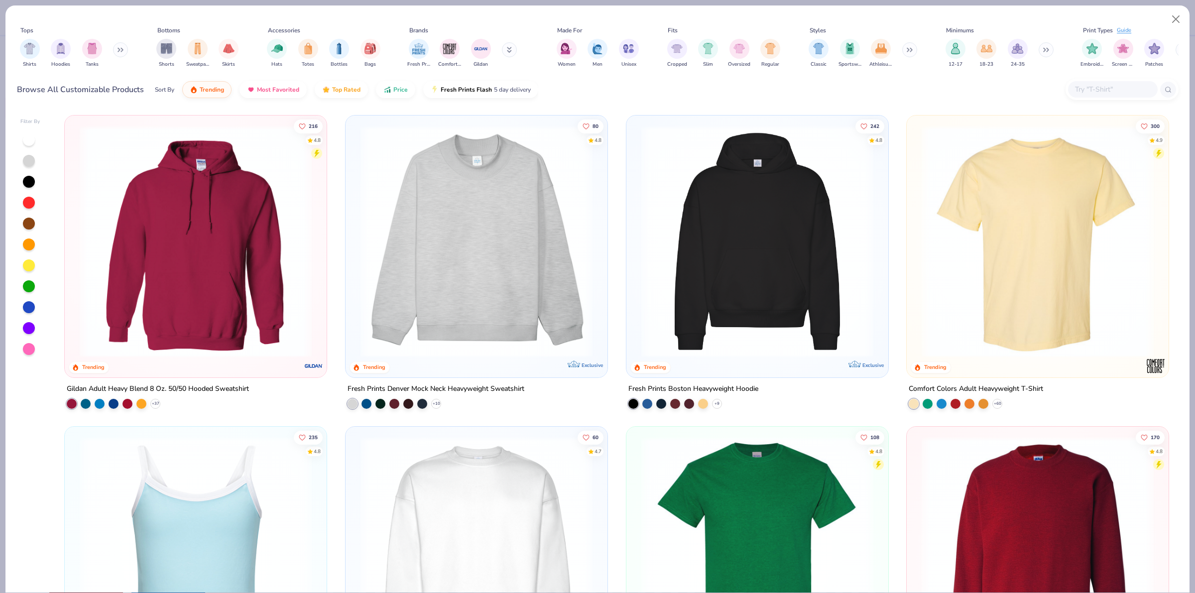
click at [1087, 88] on input "text" at bounding box center [1112, 89] width 77 height 11
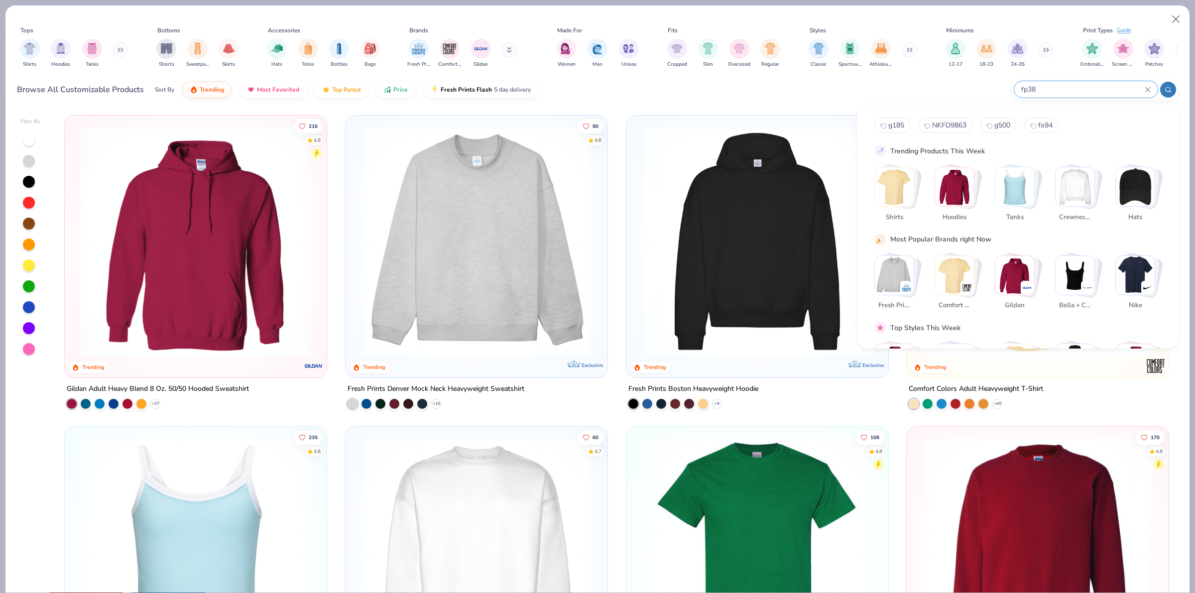
type input "fp38"
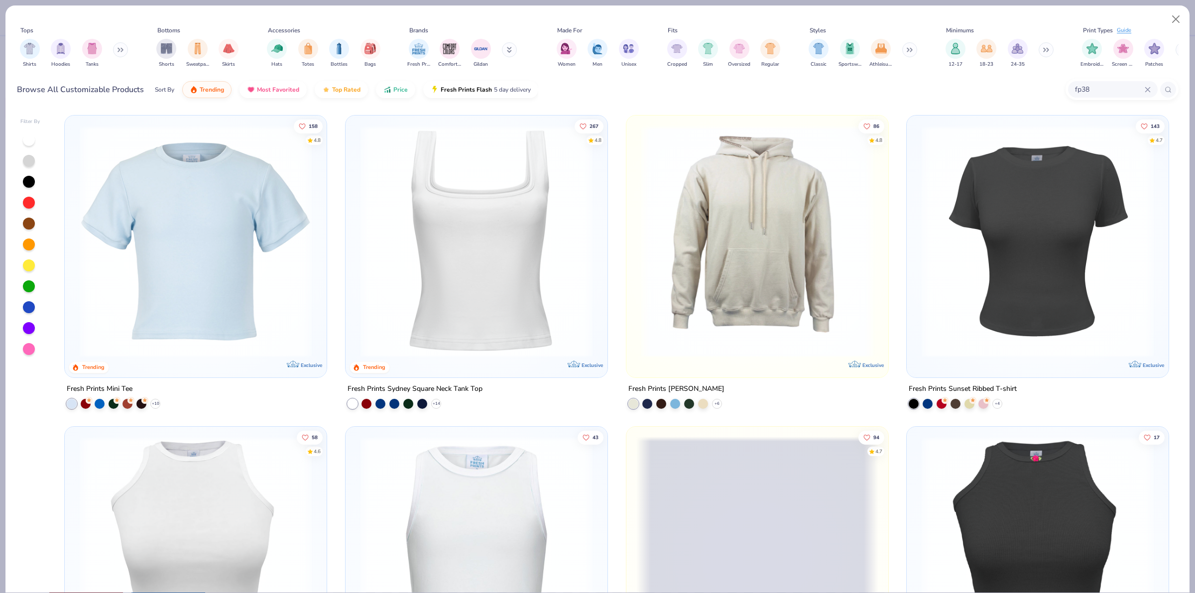
click at [230, 257] on img at bounding box center [196, 242] width 242 height 232
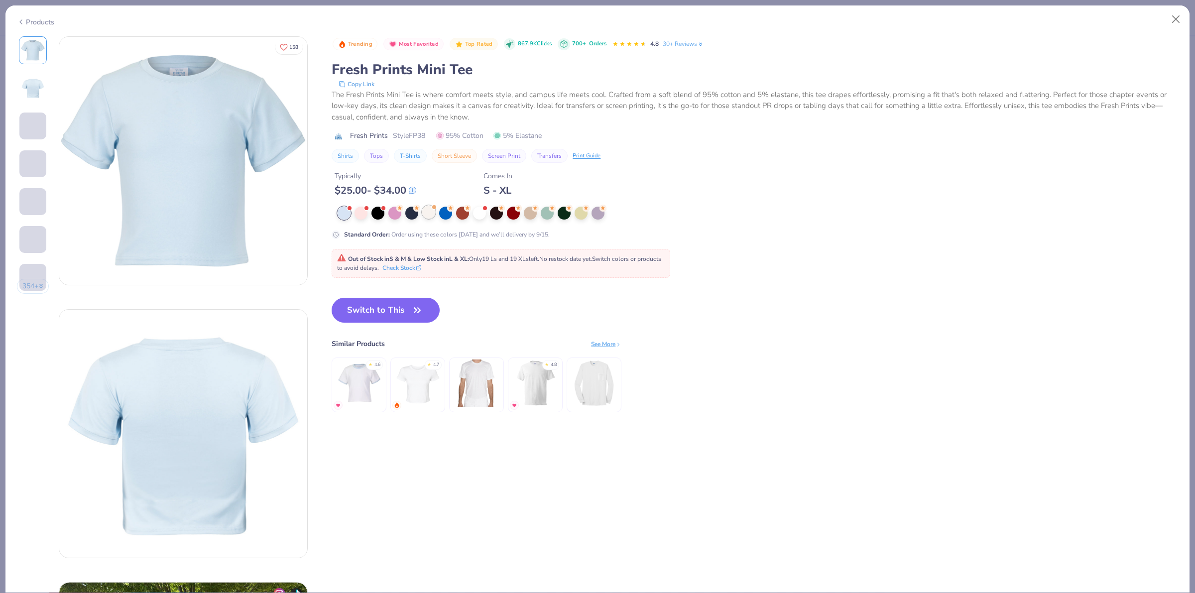
click at [428, 215] on div at bounding box center [428, 212] width 13 height 13
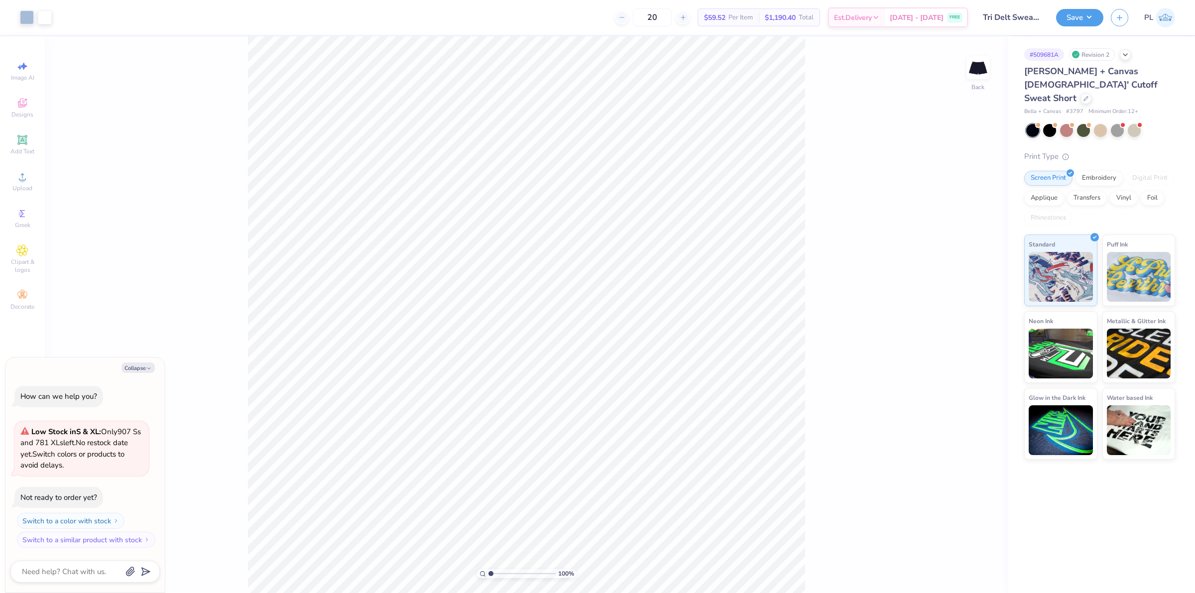
click at [576, 339] on div "100 % Back" at bounding box center [527, 314] width 964 height 557
click at [31, 183] on div "Upload" at bounding box center [22, 181] width 35 height 29
type textarea "x"
drag, startPoint x: 959, startPoint y: 285, endPoint x: 971, endPoint y: 282, distance: 12.8
click at [971, 282] on input "3.47" at bounding box center [972, 285] width 36 height 14
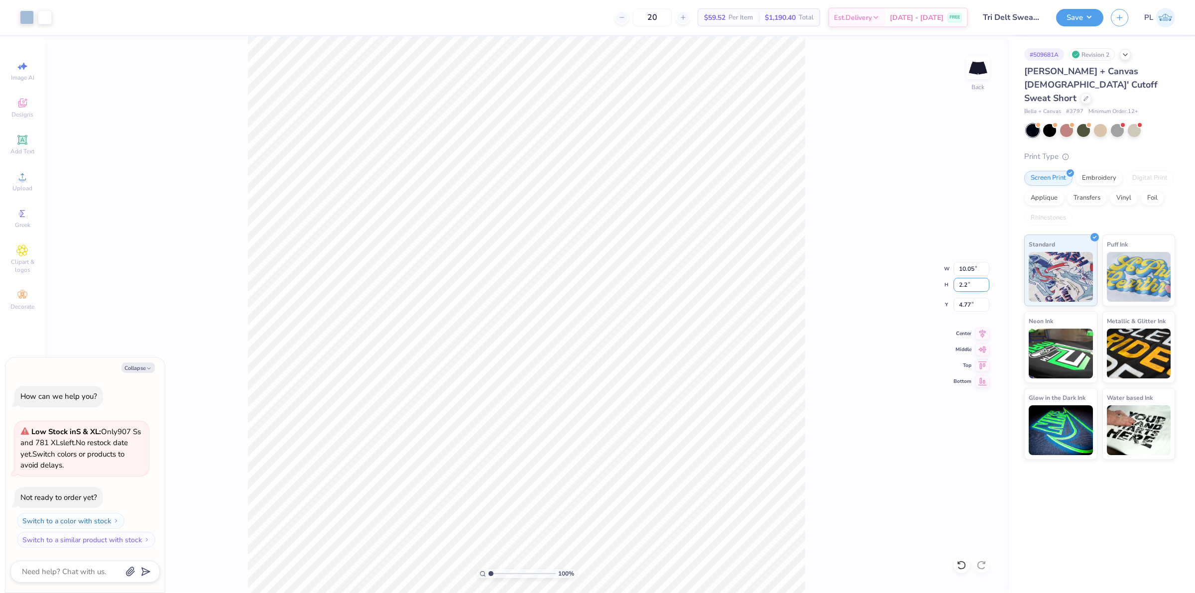
type input "2.2"
type textarea "x"
type input "6.37"
type input "2.20"
type input "5.40"
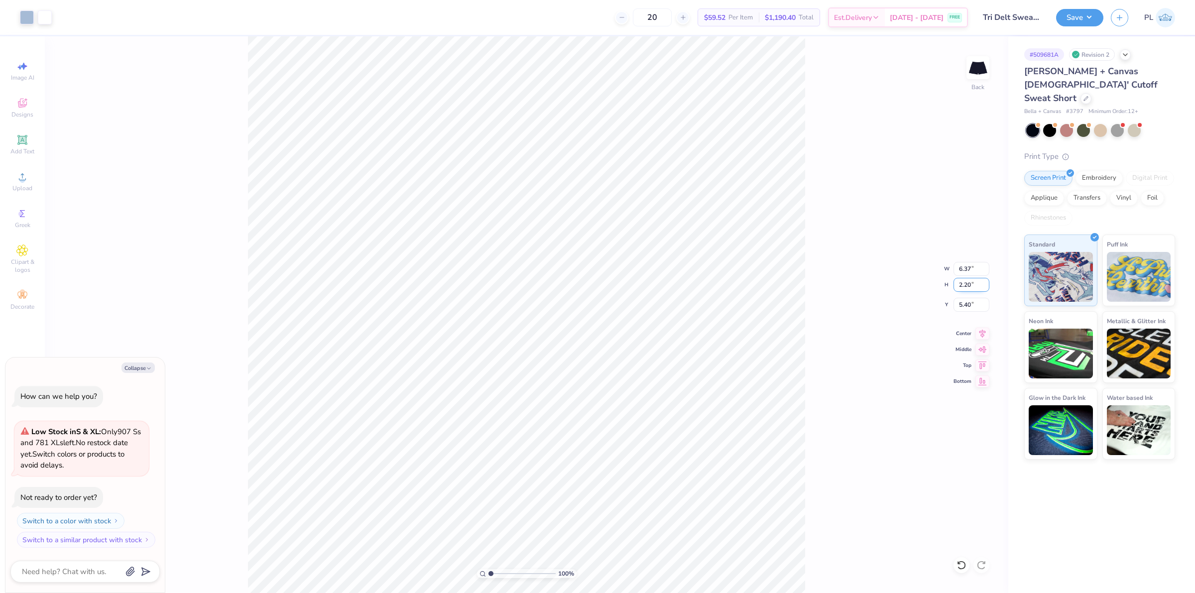
drag, startPoint x: 955, startPoint y: 284, endPoint x: 971, endPoint y: 284, distance: 15.9
click at [971, 284] on input "2.20" at bounding box center [972, 285] width 36 height 14
type input "2"
type textarea "x"
type input "5.79"
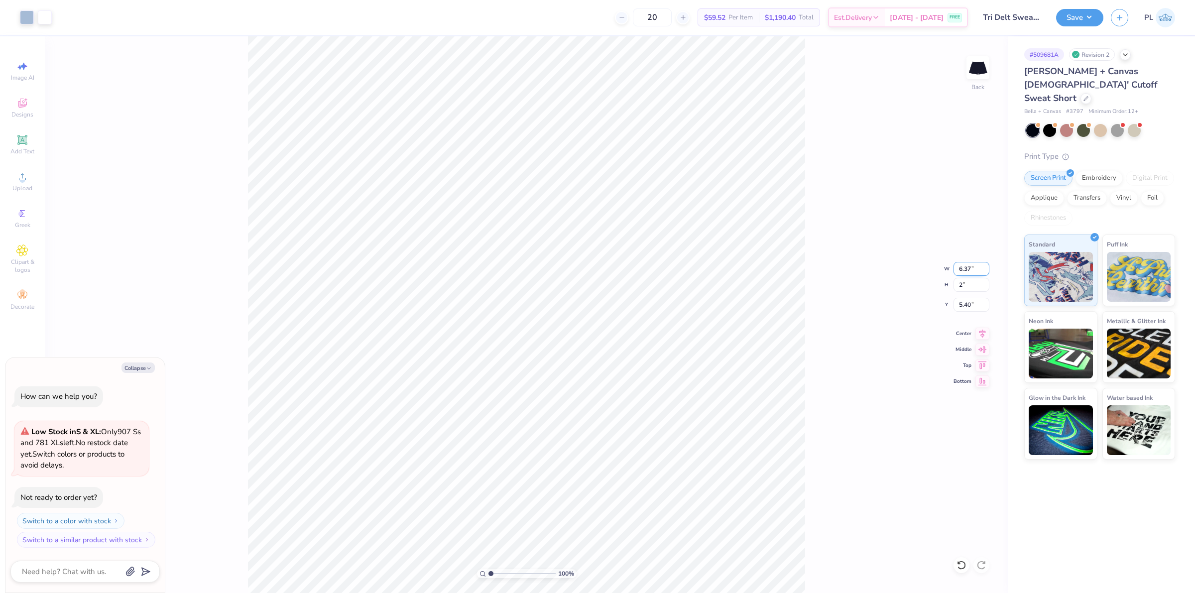
type input "2.00"
type input "5.50"
click at [967, 265] on input "5.79" at bounding box center [972, 269] width 36 height 14
type textarea "x"
drag, startPoint x: 964, startPoint y: 305, endPoint x: 976, endPoint y: 302, distance: 12.7
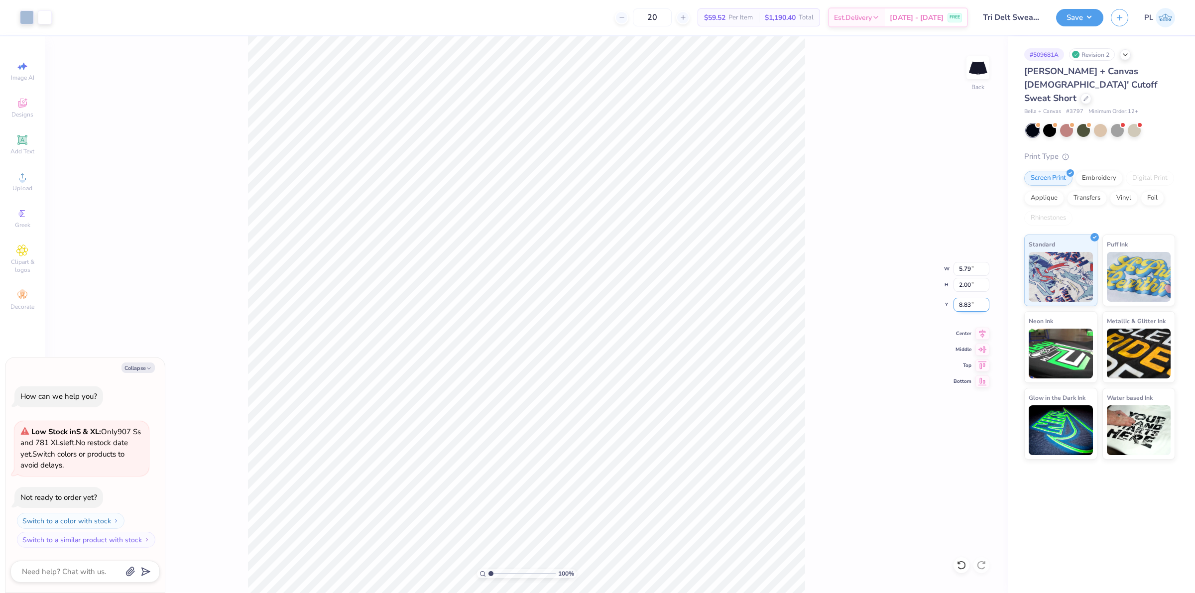
click at [976, 302] on input "8.83" at bounding box center [972, 305] width 36 height 14
type input "9"
type textarea "x"
type input "9.00"
click at [810, 514] on div "100 % Back W 5.79 5.79 " H 2.00 2.00 " Y 9.00 9.00 " Center Middle Top Bottom" at bounding box center [527, 314] width 964 height 557
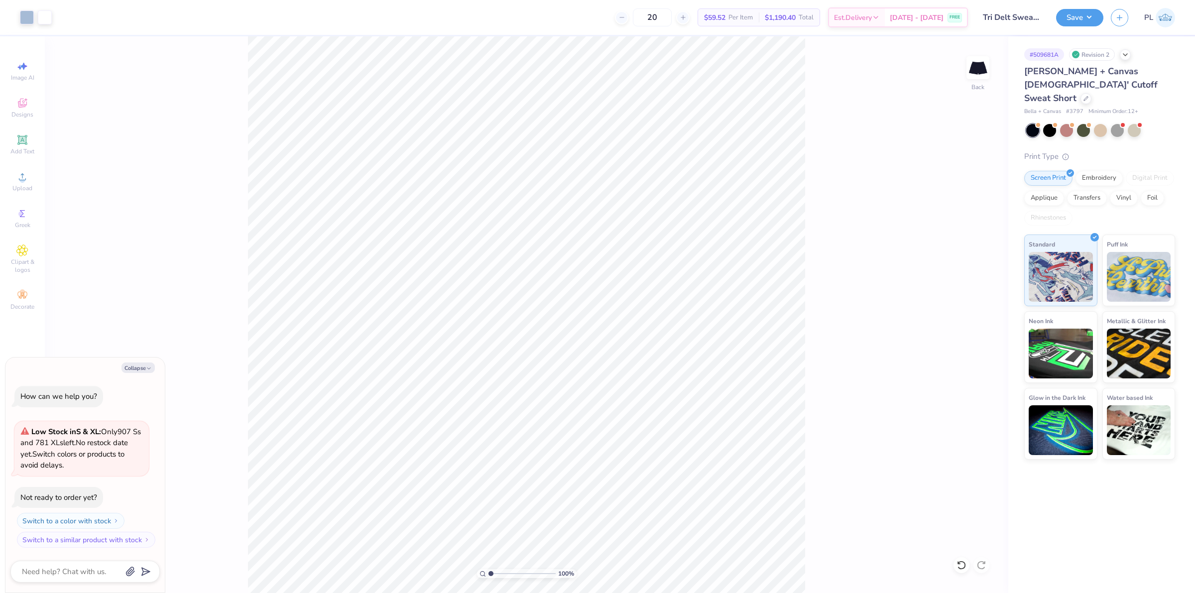
type textarea "x"
click at [968, 306] on input "9.00" at bounding box center [972, 305] width 36 height 14
type input "9.50"
click at [807, 416] on div "100 % Back W 5.79 5.79 " H 2.00 2.00 " Y 9.50 9.50 " Center Middle Top Bottom" at bounding box center [527, 314] width 964 height 557
click at [832, 457] on div "100 % Back W 5.79 5.79 " H 2.00 2.00 " Y 9.50 9.50 " Center Middle Top Bottom" at bounding box center [527, 314] width 964 height 557
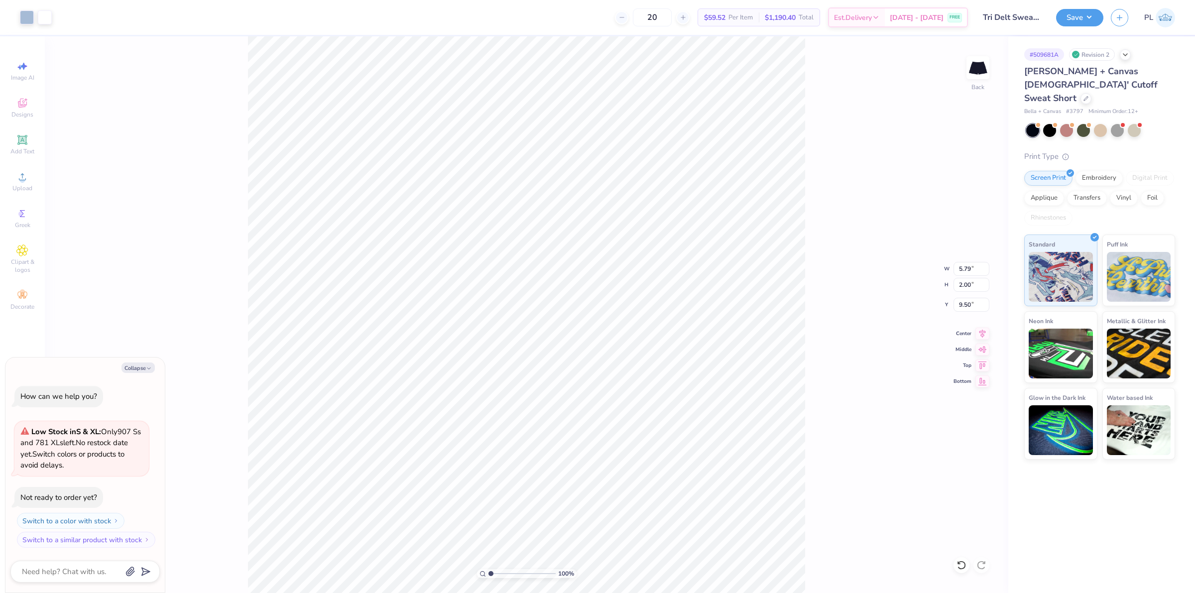
type textarea "x"
type input "9.47"
click at [808, 446] on div "100 % Back W 5.79 5.79 " H 2.00 2.00 " Y 9.47 9.47 " Center Middle Top Bottom" at bounding box center [527, 314] width 964 height 557
click at [1079, 17] on button "Save" at bounding box center [1079, 15] width 47 height 17
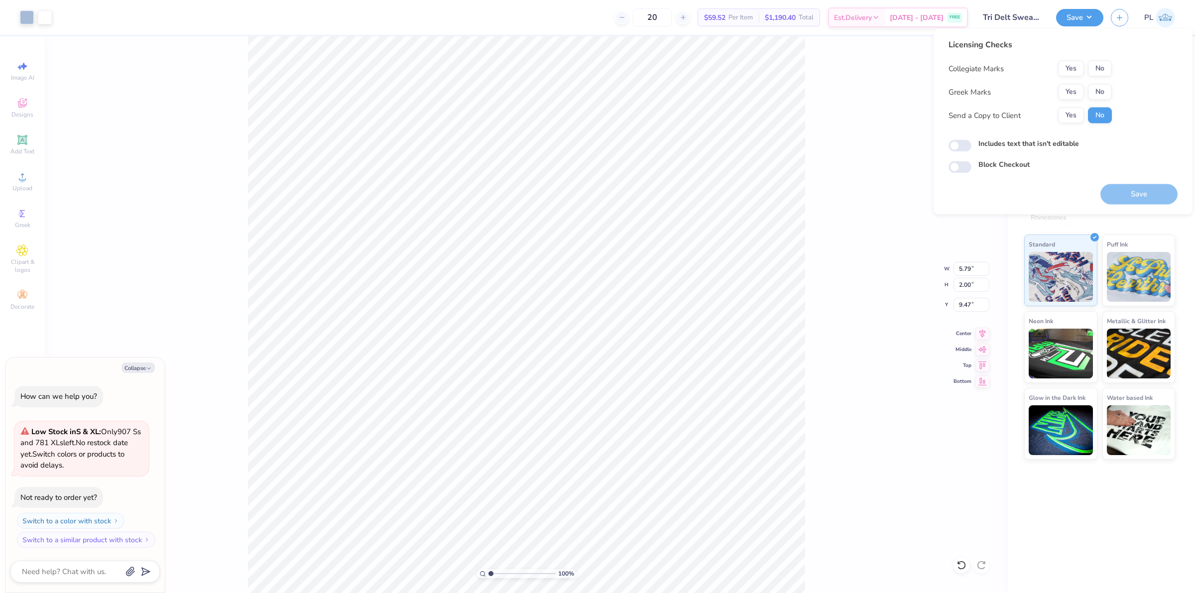
click at [816, 86] on div "100 % Back W 5.79 5.79 " H 2.00 2.00 " Y 9.47 9.47 " Center Middle Top Bottom" at bounding box center [527, 314] width 964 height 557
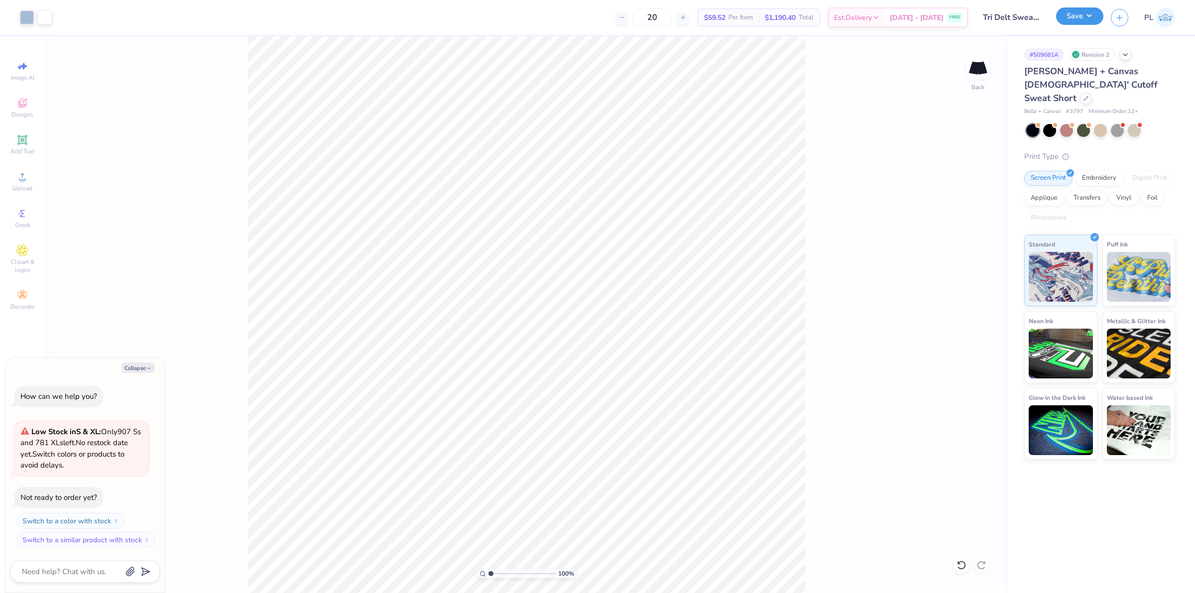
click at [1076, 16] on button "Save" at bounding box center [1079, 15] width 47 height 17
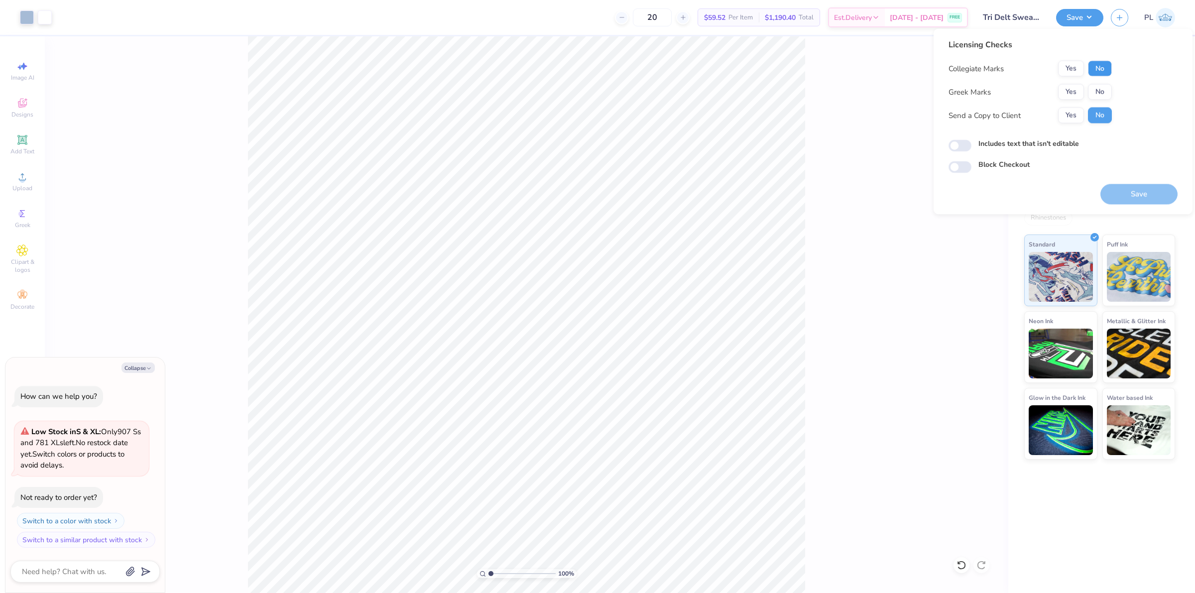
click at [1103, 66] on button "No" at bounding box center [1100, 69] width 24 height 16
click at [1082, 92] on button "Yes" at bounding box center [1071, 92] width 26 height 16
type textarea "x"
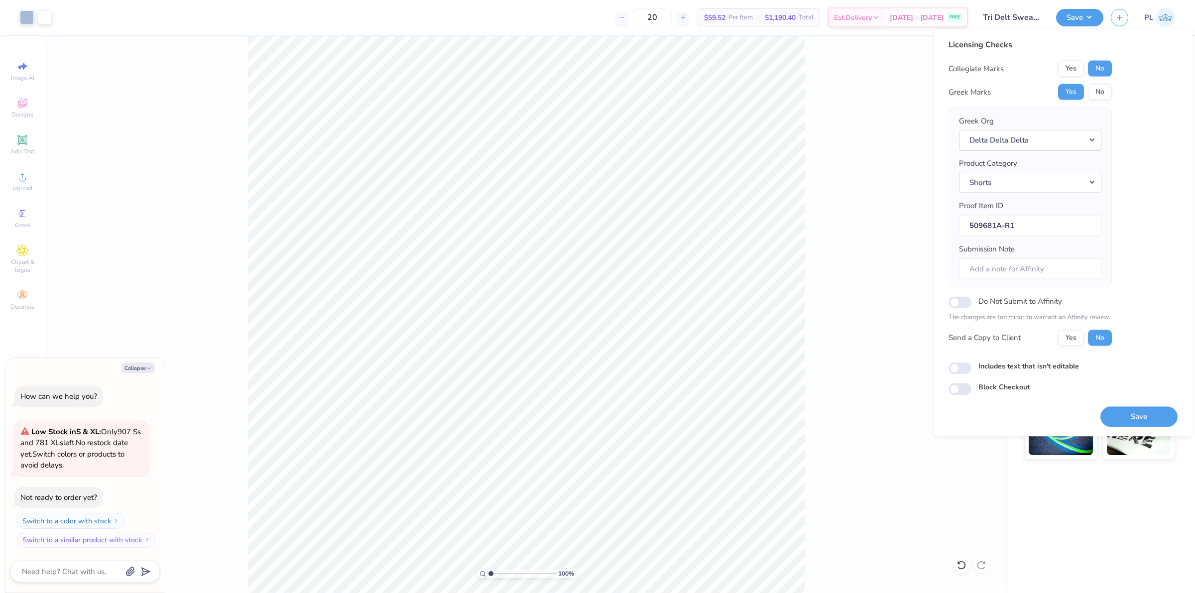
click at [999, 369] on label "Includes text that isn't editable" at bounding box center [1029, 366] width 101 height 10
click at [972, 369] on input "Includes text that isn't editable" at bounding box center [960, 368] width 23 height 12
checkbox input "true"
click at [1117, 414] on button "Save" at bounding box center [1139, 416] width 77 height 20
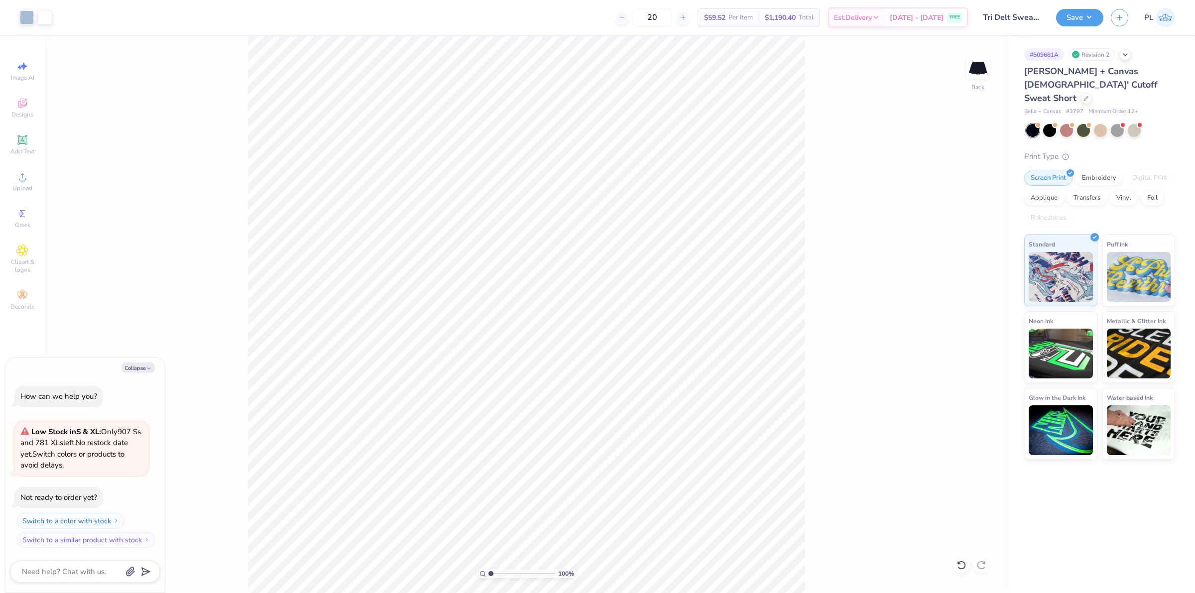
type textarea "x"
click at [972, 305] on input "9.47" at bounding box center [972, 305] width 36 height 14
type input "9.5"
type textarea "x"
type input "9.50"
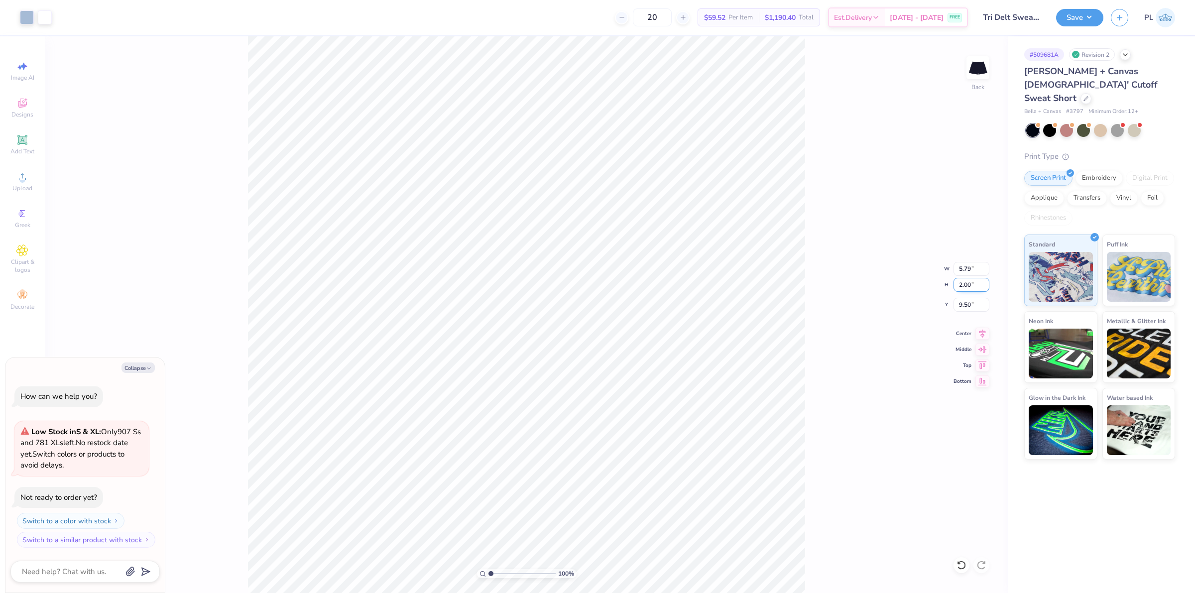
click at [969, 283] on input "2.00" at bounding box center [972, 285] width 36 height 14
click at [1073, 23] on button "Save" at bounding box center [1079, 15] width 47 height 17
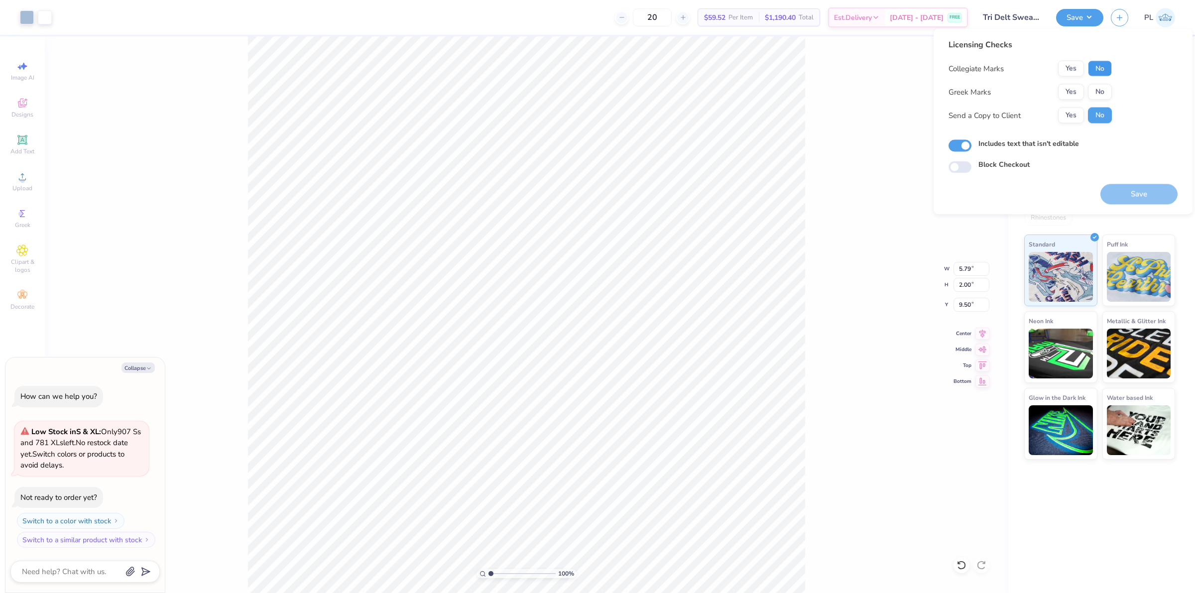
click at [1104, 68] on button "No" at bounding box center [1100, 69] width 24 height 16
click at [1067, 93] on button "Yes" at bounding box center [1071, 92] width 26 height 16
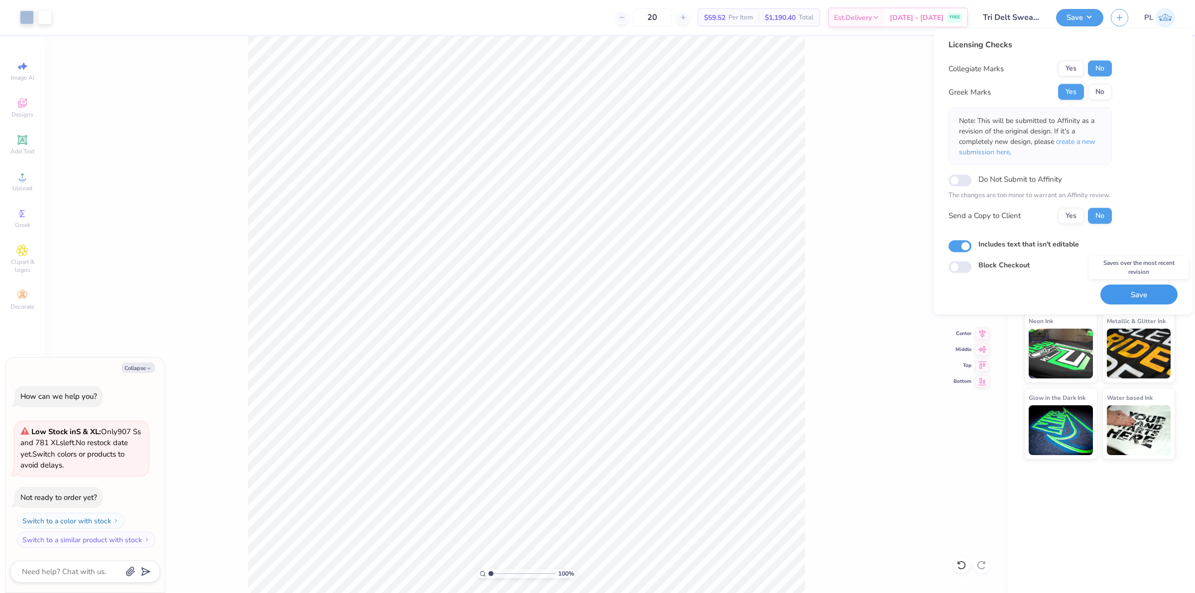
click at [1137, 299] on button "Save" at bounding box center [1139, 294] width 77 height 20
type textarea "x"
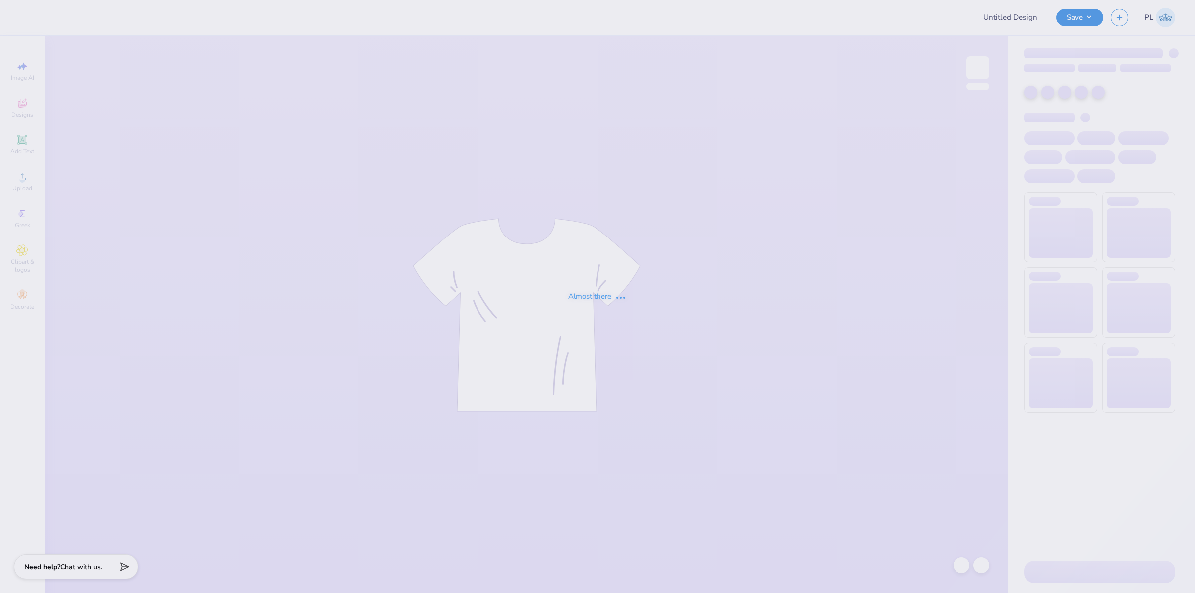
type input "[US_STATE][GEOGRAPHIC_DATA] in [GEOGRAPHIC_DATA][PERSON_NAME] : [PERSON_NAME]"
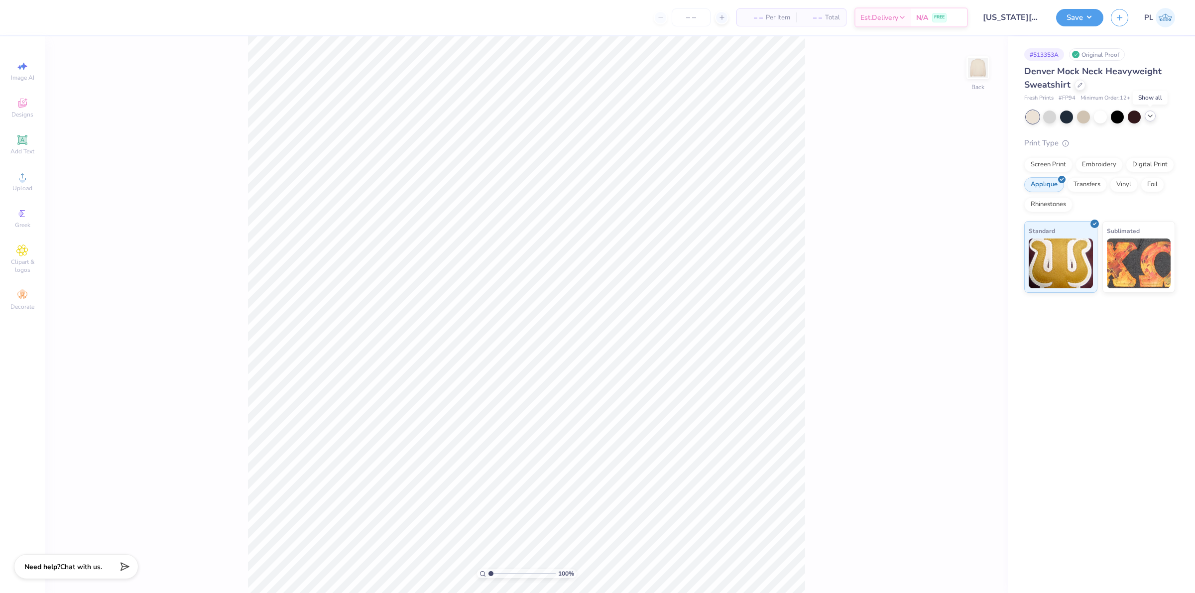
click at [1148, 113] on icon at bounding box center [1151, 116] width 8 height 8
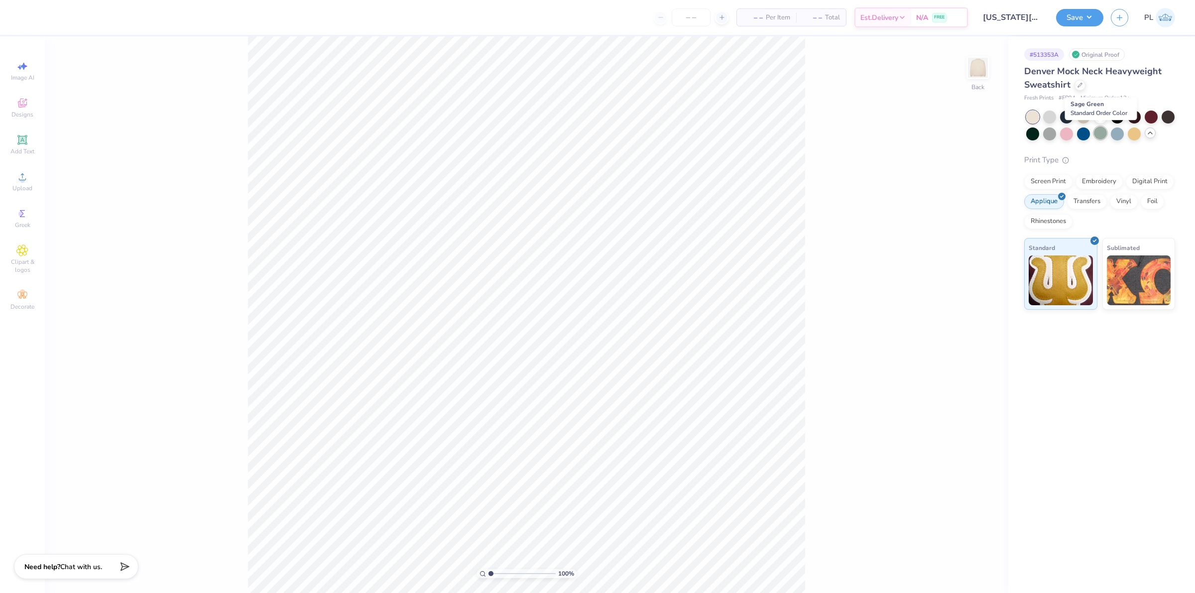
click at [1106, 132] on div at bounding box center [1100, 133] width 13 height 13
click at [31, 178] on div "Upload" at bounding box center [22, 181] width 35 height 29
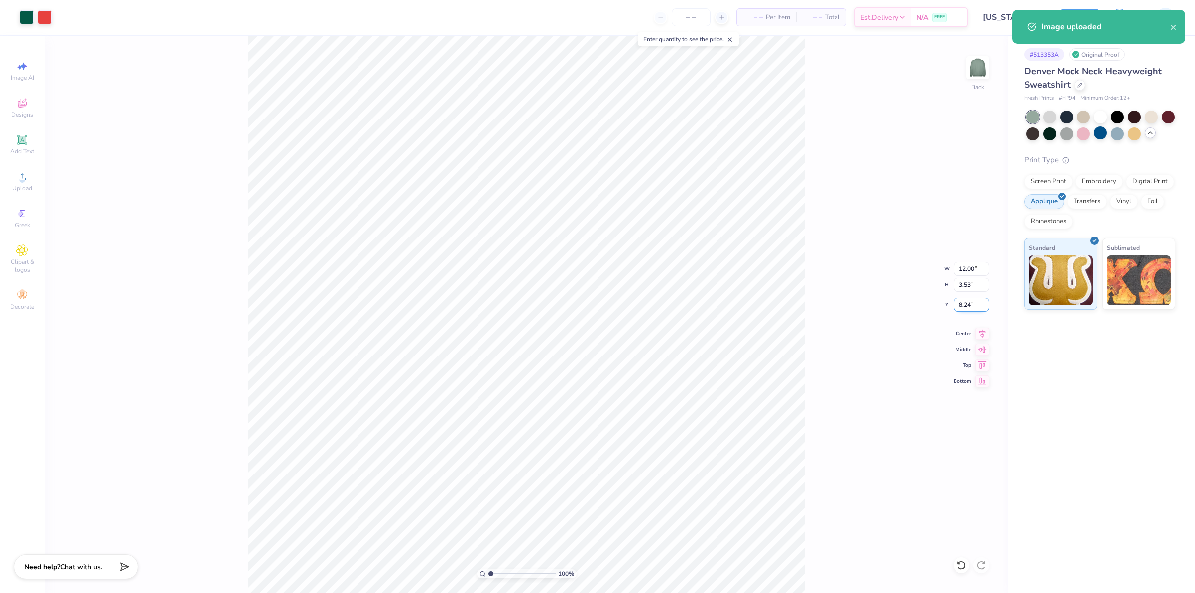
drag, startPoint x: 956, startPoint y: 304, endPoint x: 973, endPoint y: 302, distance: 16.6
click at [973, 302] on input "8.24" at bounding box center [972, 305] width 36 height 14
type input "3.00"
click at [1105, 178] on div "Embroidery" at bounding box center [1099, 180] width 47 height 15
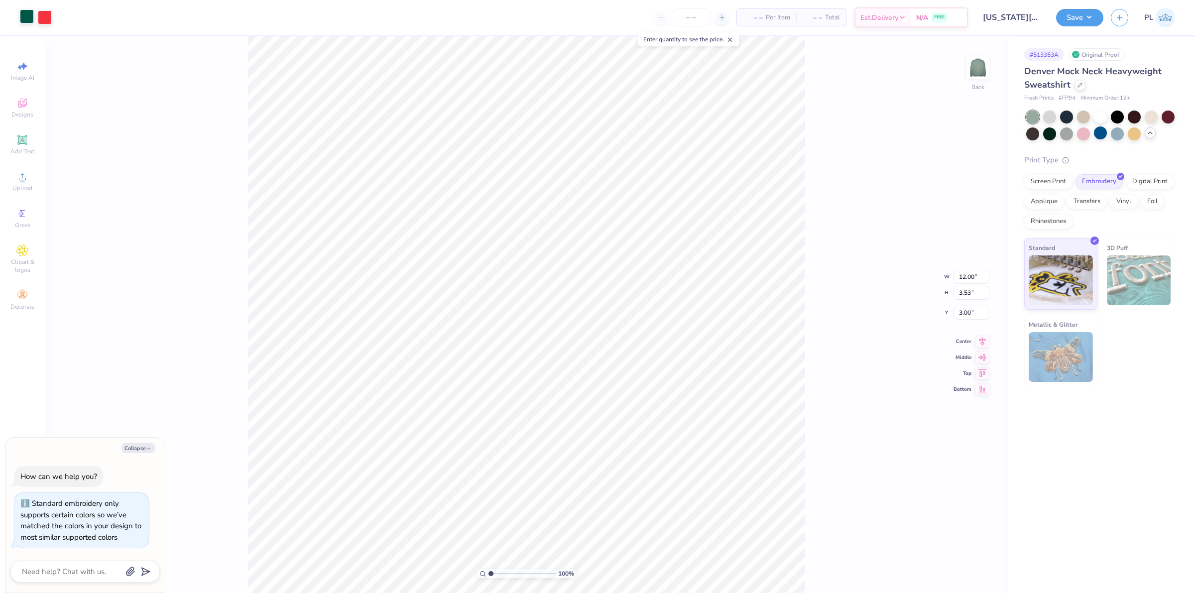
click at [28, 15] on div at bounding box center [27, 16] width 14 height 14
type textarea "x"
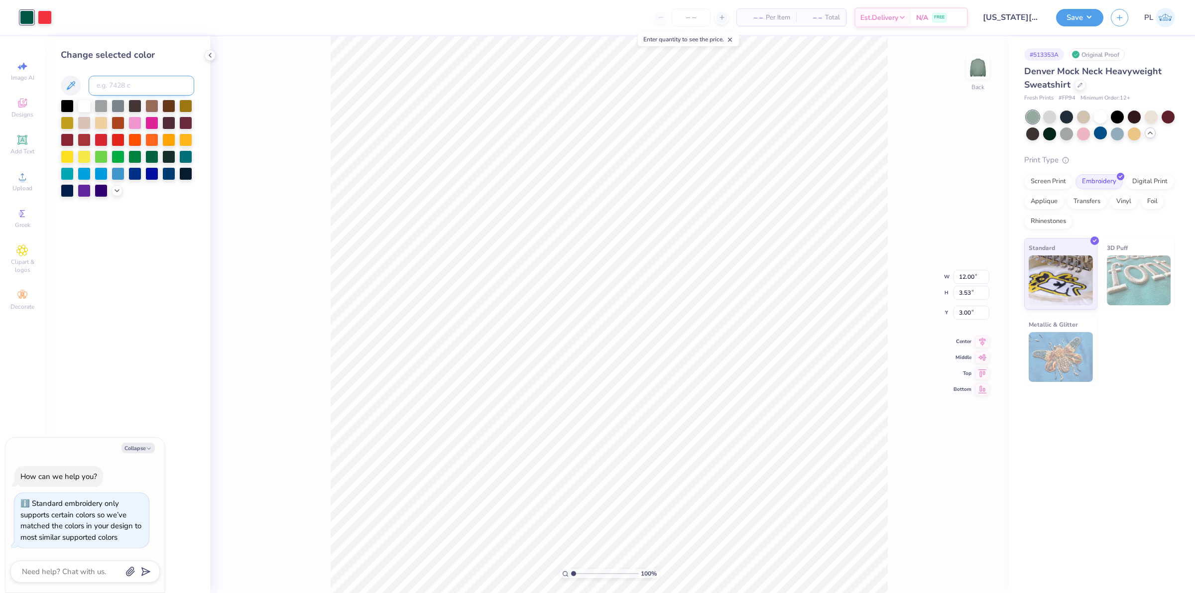
click at [145, 92] on input at bounding box center [142, 86] width 106 height 20
type input "349"
type textarea "x"
click at [45, 16] on div at bounding box center [45, 16] width 14 height 14
type textarea "x"
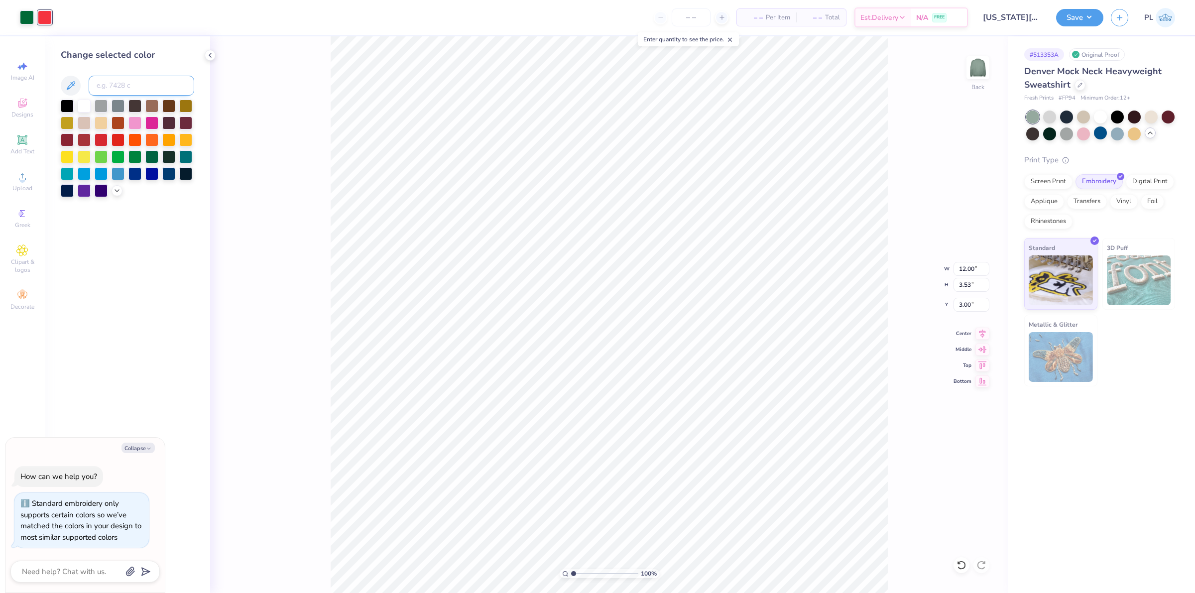
click at [100, 85] on input at bounding box center [142, 86] width 106 height 20
type input "199"
type textarea "x"
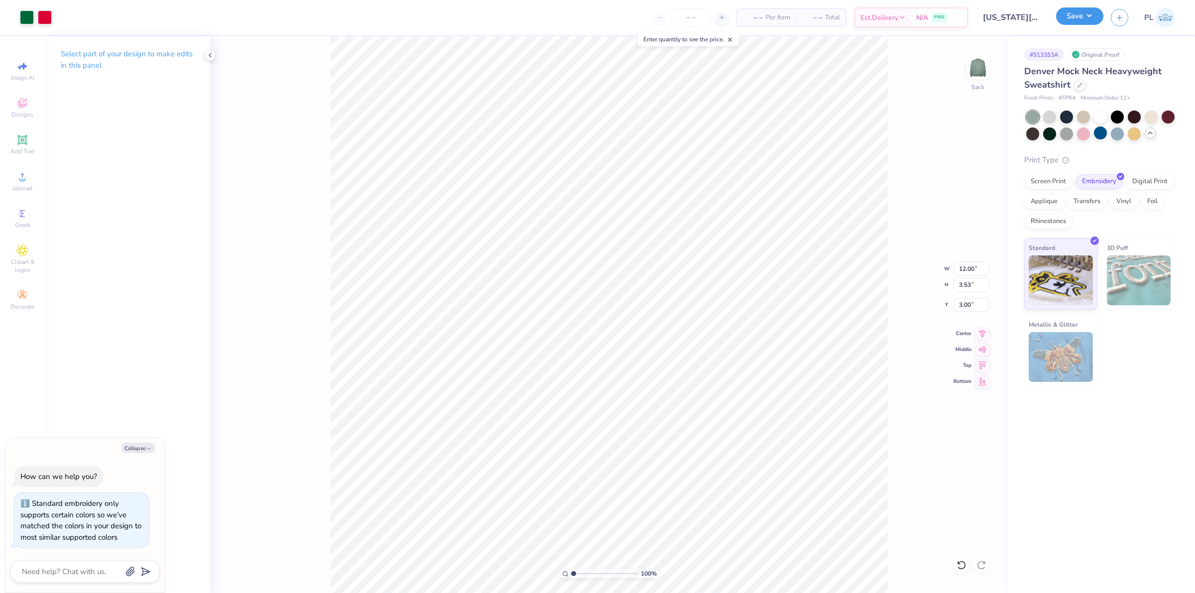
click at [1074, 21] on button "Save" at bounding box center [1079, 15] width 47 height 17
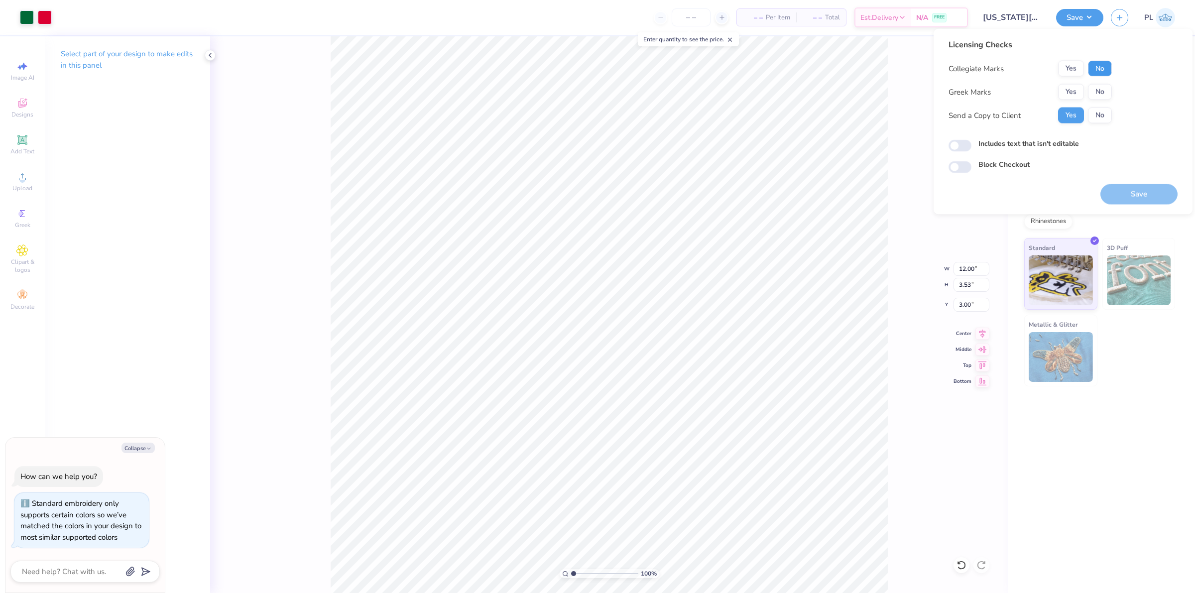
click at [1099, 64] on button "No" at bounding box center [1100, 69] width 24 height 16
click at [1088, 91] on button "No" at bounding box center [1100, 92] width 24 height 16
type textarea "x"
click at [1071, 147] on label "Includes text that isn't editable" at bounding box center [1029, 143] width 101 height 10
click at [972, 147] on input "Includes text that isn't editable" at bounding box center [960, 146] width 23 height 12
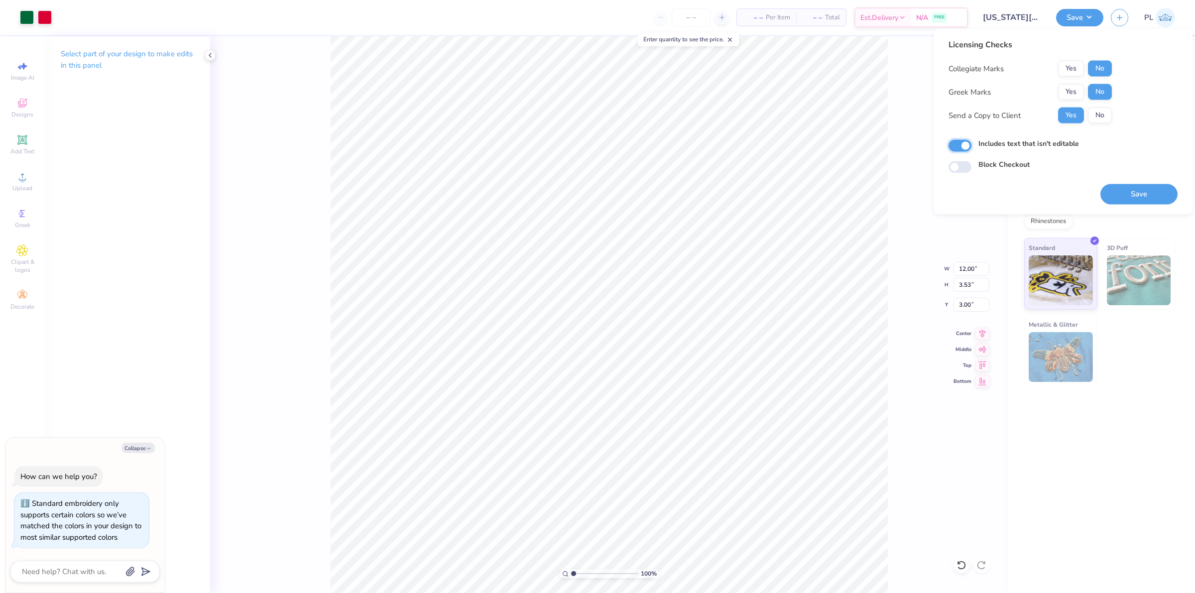
checkbox input "true"
click at [1133, 201] on button "Save" at bounding box center [1139, 194] width 77 height 20
type textarea "x"
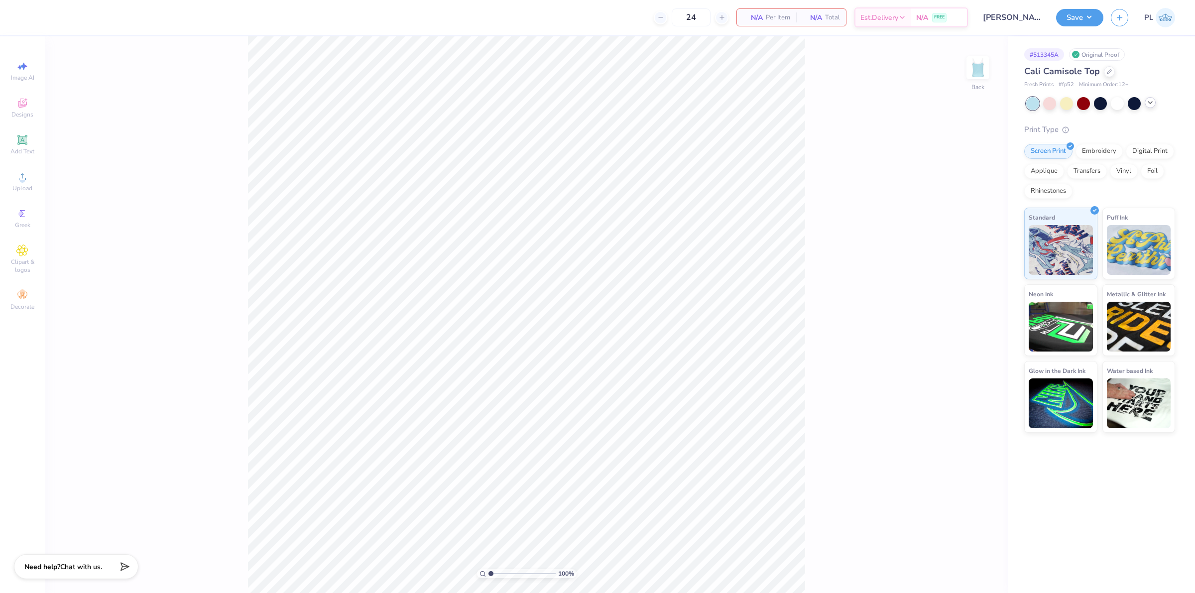
click at [1154, 100] on icon at bounding box center [1151, 103] width 8 height 8
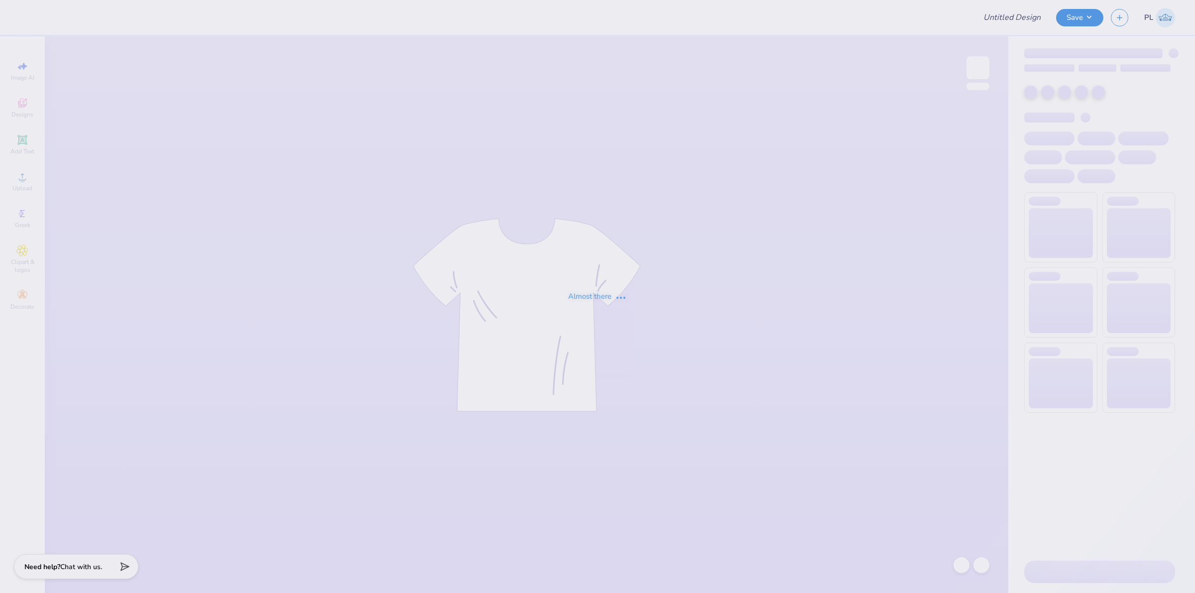
type input "[PERSON_NAME] : [US_STATE][GEOGRAPHIC_DATA]"
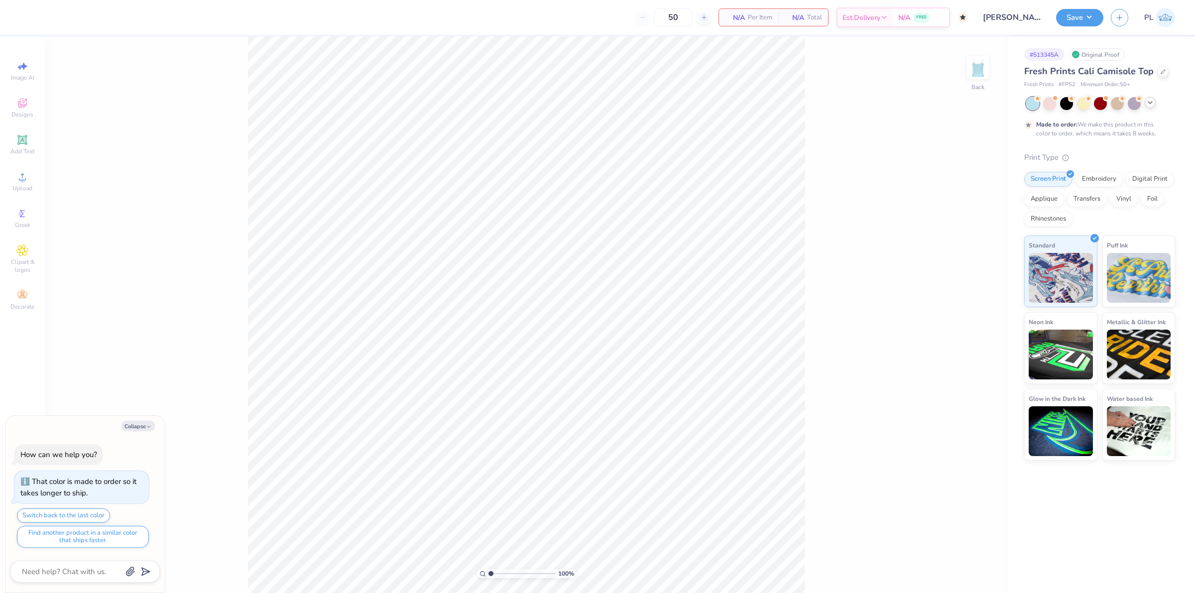
click at [1150, 104] on icon at bounding box center [1151, 103] width 8 height 8
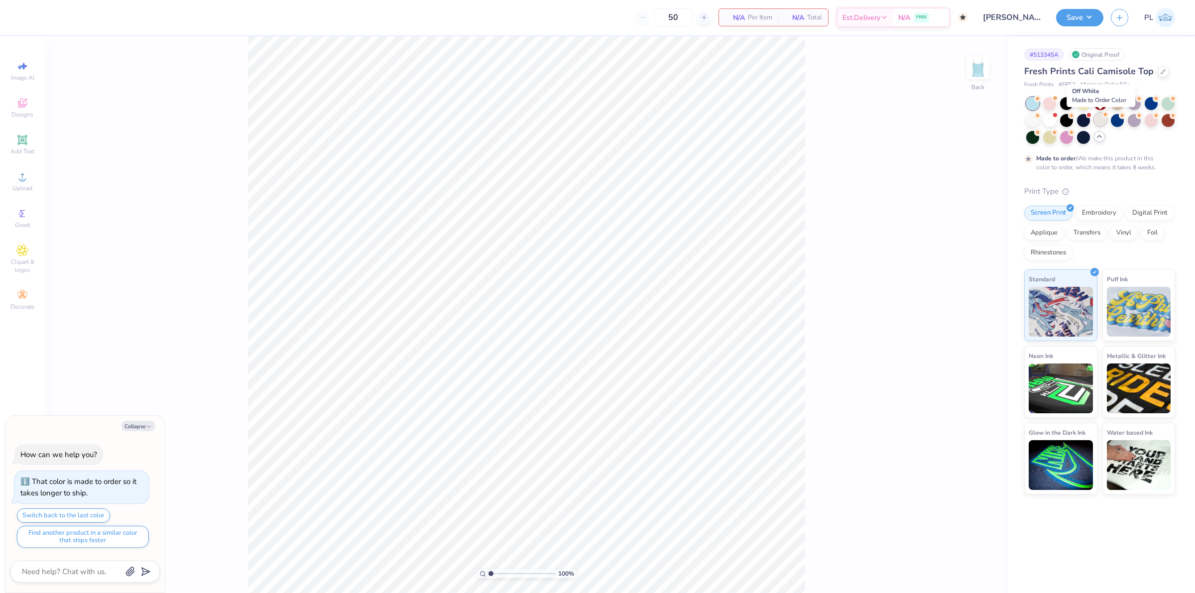
click at [1103, 118] on icon at bounding box center [1105, 114] width 7 height 7
click at [29, 187] on span "Upload" at bounding box center [22, 188] width 20 height 8
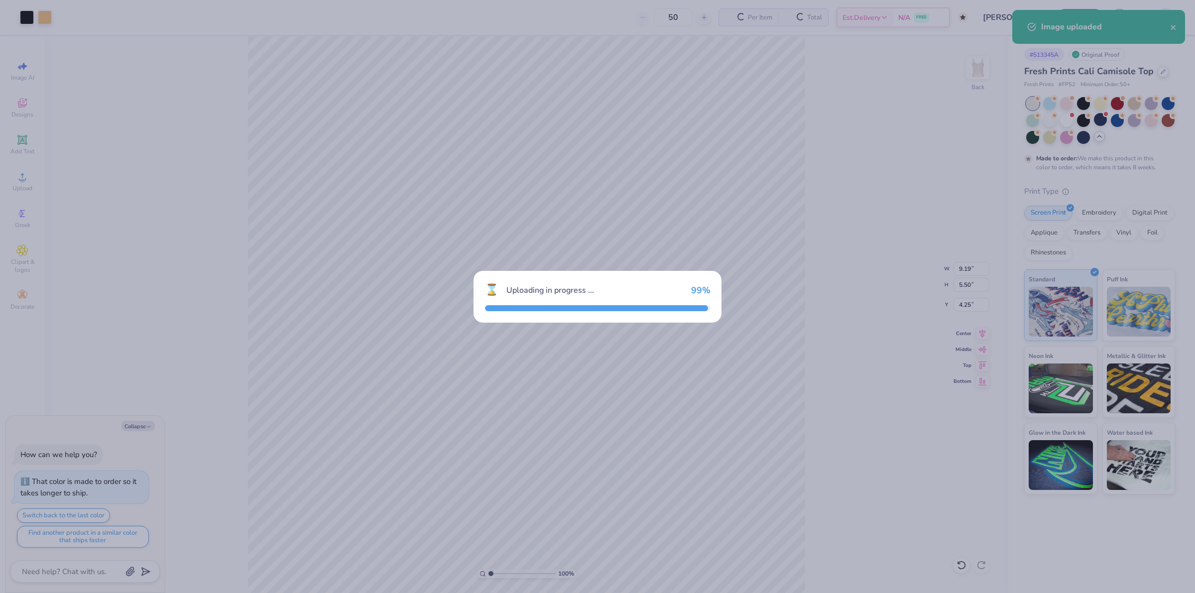
type textarea "x"
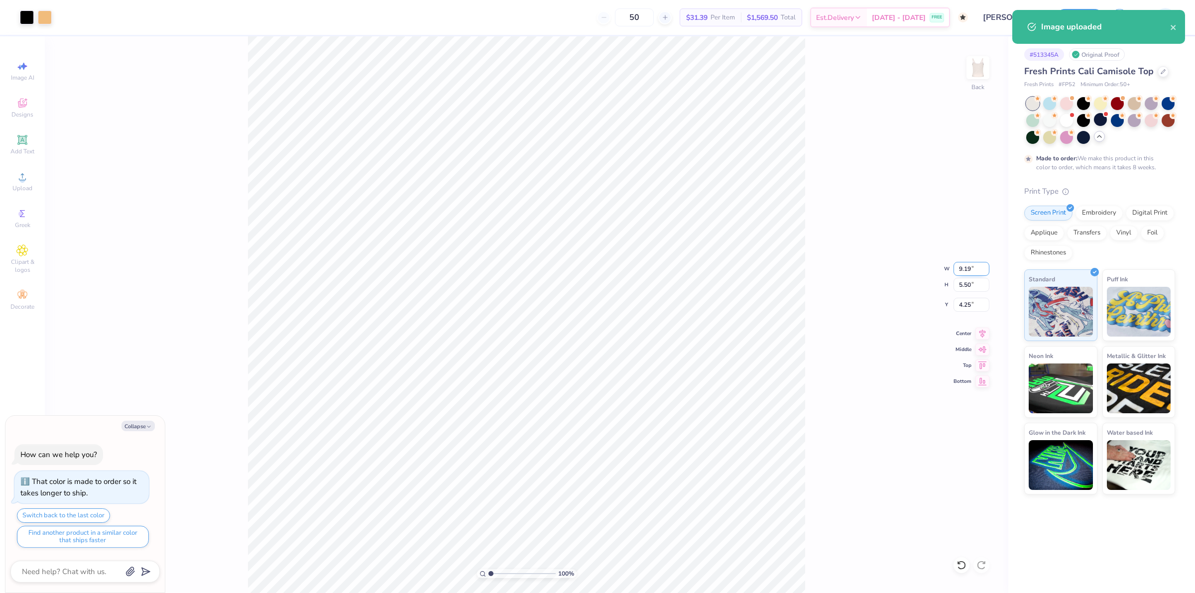
drag, startPoint x: 957, startPoint y: 267, endPoint x: 974, endPoint y: 264, distance: 17.2
click at [974, 264] on input "9.19" at bounding box center [972, 269] width 36 height 14
type input "7"
type textarea "x"
type input "7.00"
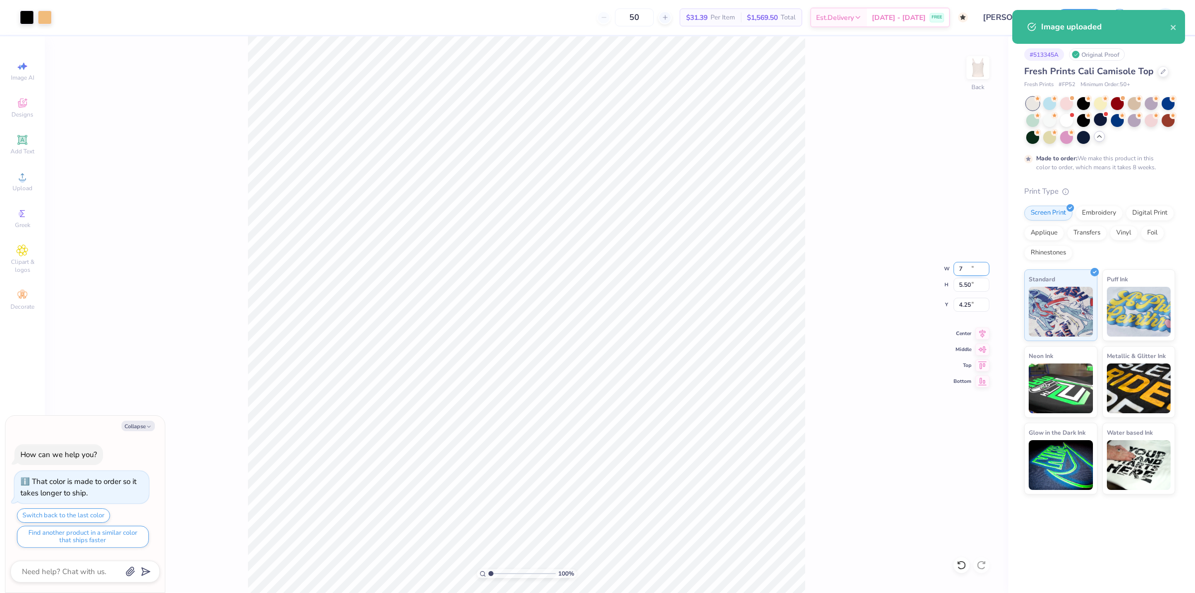
type input "4.18"
drag, startPoint x: 957, startPoint y: 302, endPoint x: 979, endPoint y: 304, distance: 22.0
click at [979, 304] on input "4.91" at bounding box center [972, 305] width 36 height 14
type input "1.5"
type textarea "x"
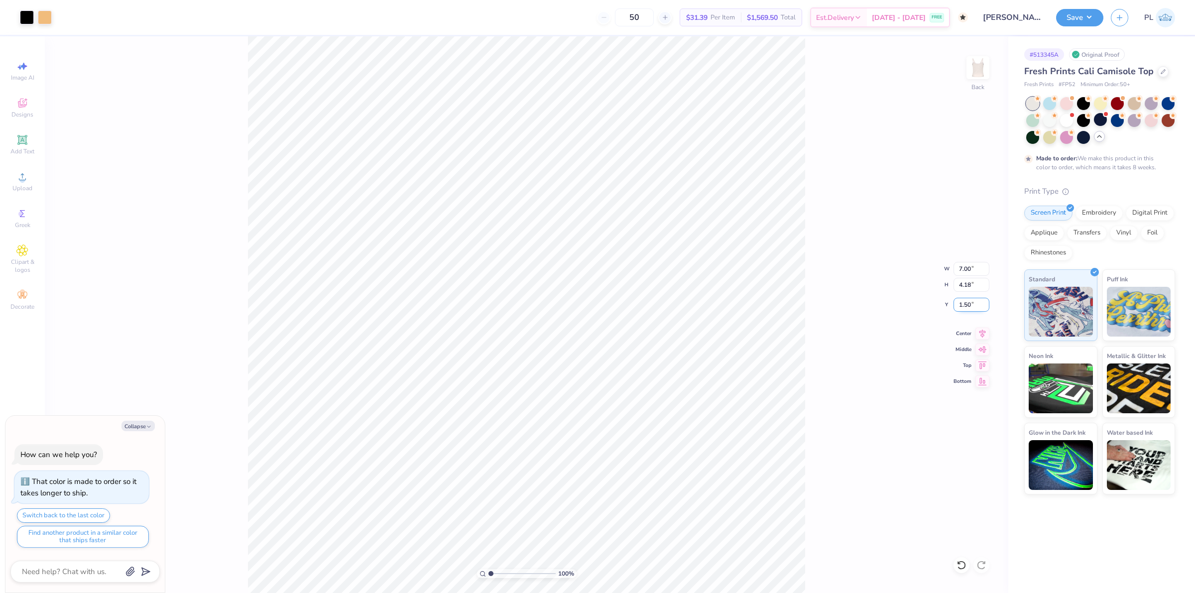
drag, startPoint x: 959, startPoint y: 306, endPoint x: 972, endPoint y: 303, distance: 13.4
click at [972, 303] on input "1.50" at bounding box center [972, 305] width 36 height 14
type input "2.00"
click at [1063, 18] on button "Save" at bounding box center [1079, 15] width 47 height 17
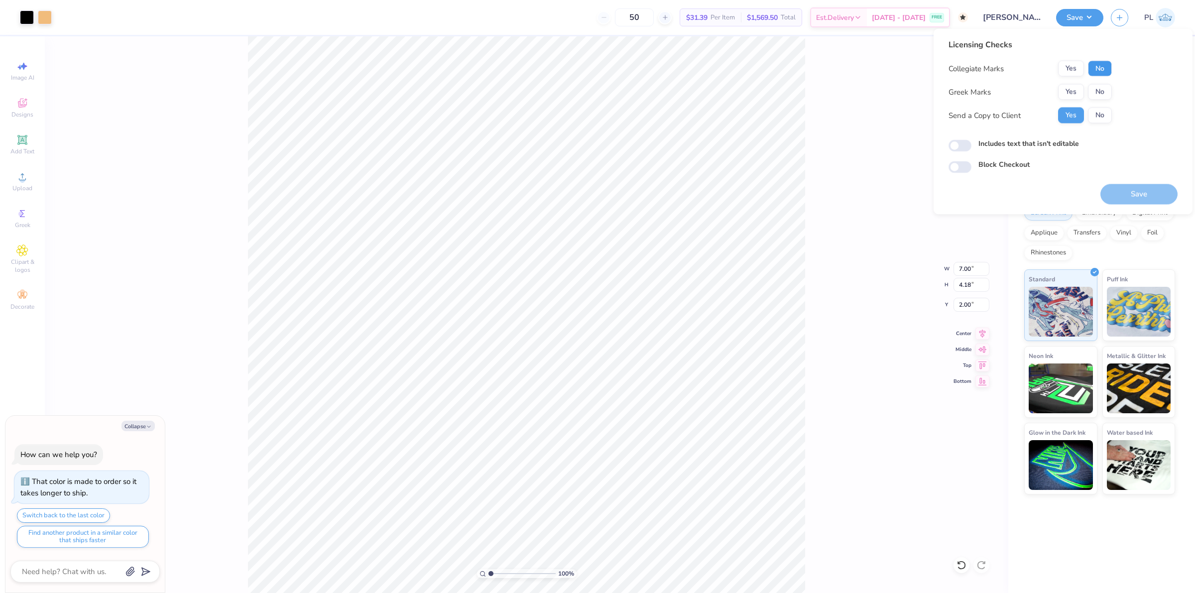
click at [1107, 66] on button "No" at bounding box center [1100, 69] width 24 height 16
click at [1079, 93] on button "Yes" at bounding box center [1071, 92] width 26 height 16
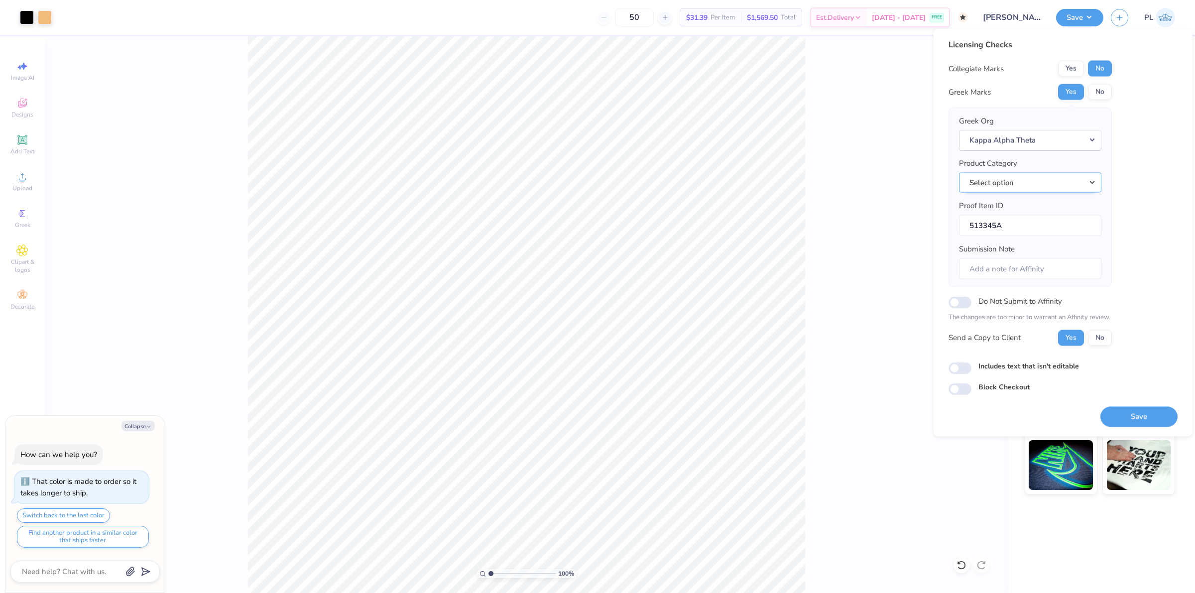
click at [1027, 178] on button "Select option" at bounding box center [1030, 182] width 142 height 20
click at [1039, 259] on link "Tank tops" at bounding box center [1030, 263] width 134 height 16
type textarea "x"
click at [1048, 369] on label "Includes text that isn't editable" at bounding box center [1029, 366] width 101 height 10
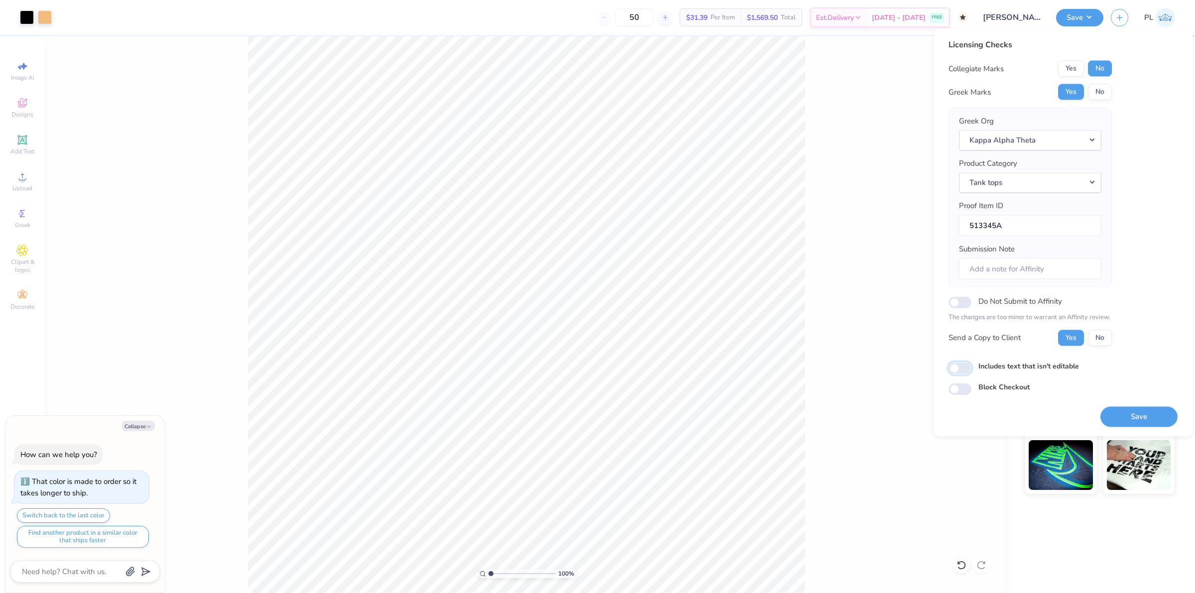
click at [972, 369] on input "Includes text that isn't editable" at bounding box center [960, 368] width 23 height 12
checkbox input "true"
click at [1122, 424] on button "Save" at bounding box center [1139, 416] width 77 height 20
type textarea "x"
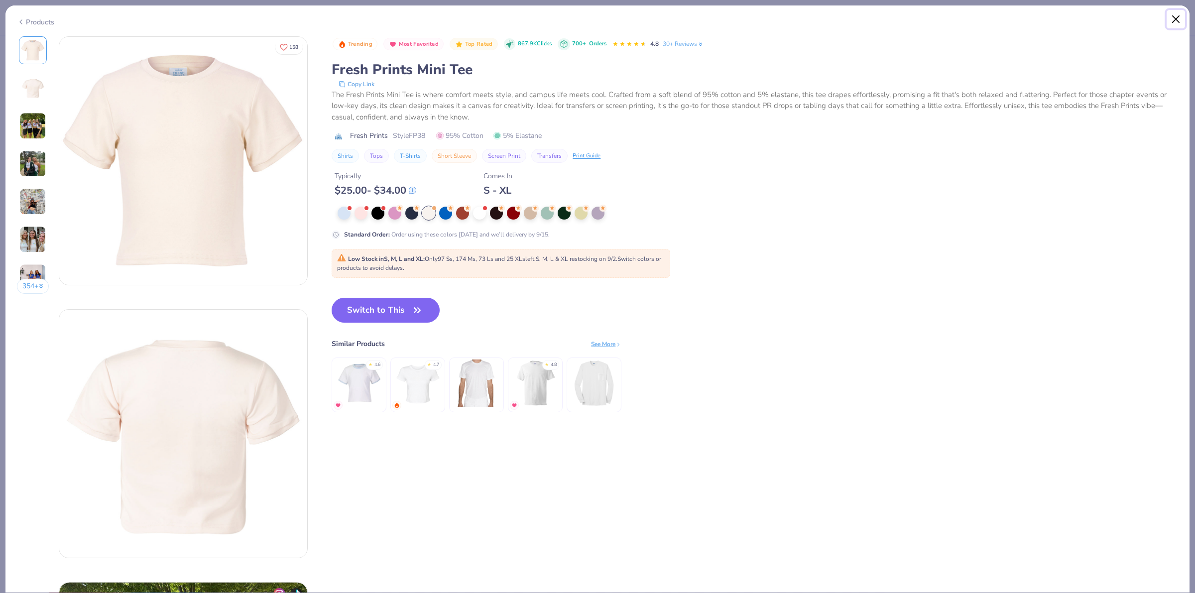
click at [1176, 15] on button "Close" at bounding box center [1176, 19] width 19 height 19
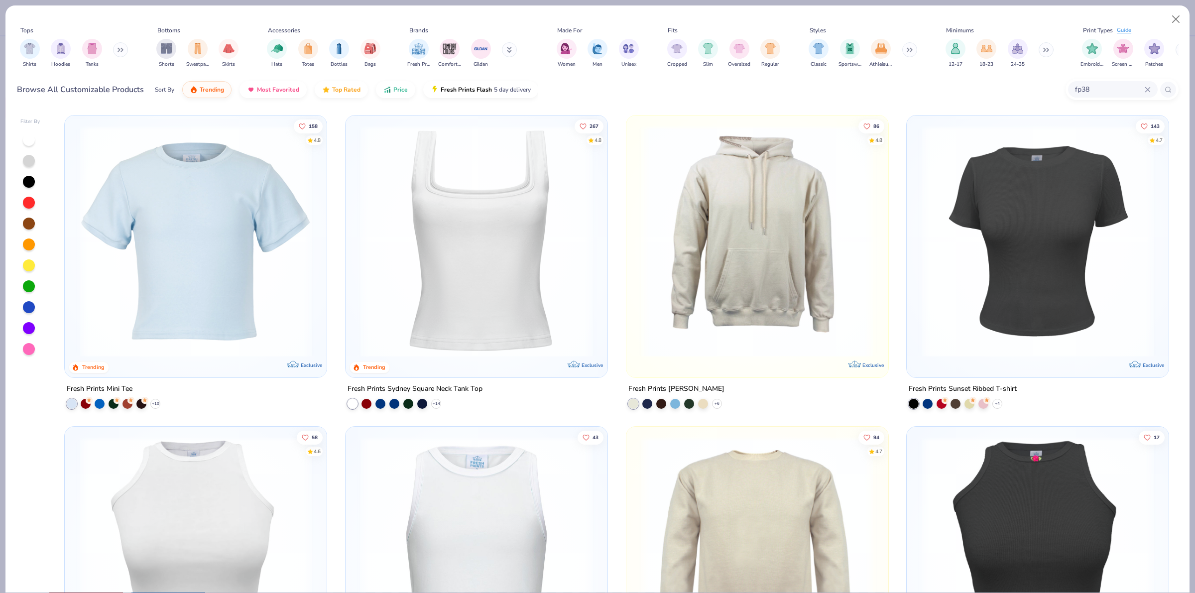
click at [1111, 87] on input "fp38" at bounding box center [1109, 89] width 71 height 11
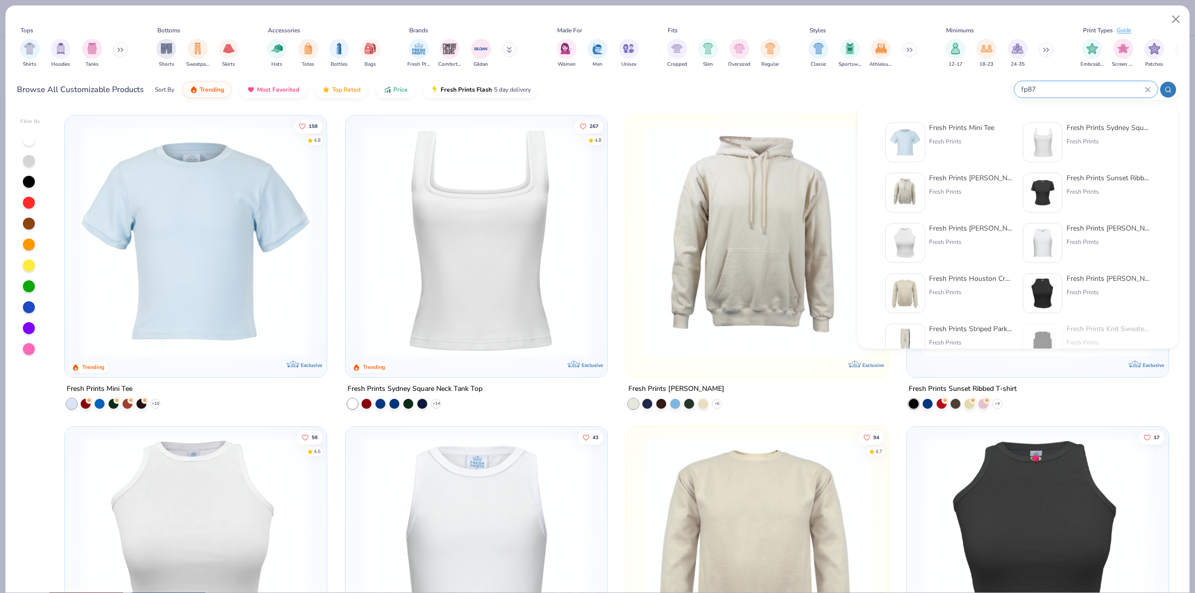
type input "fp87"
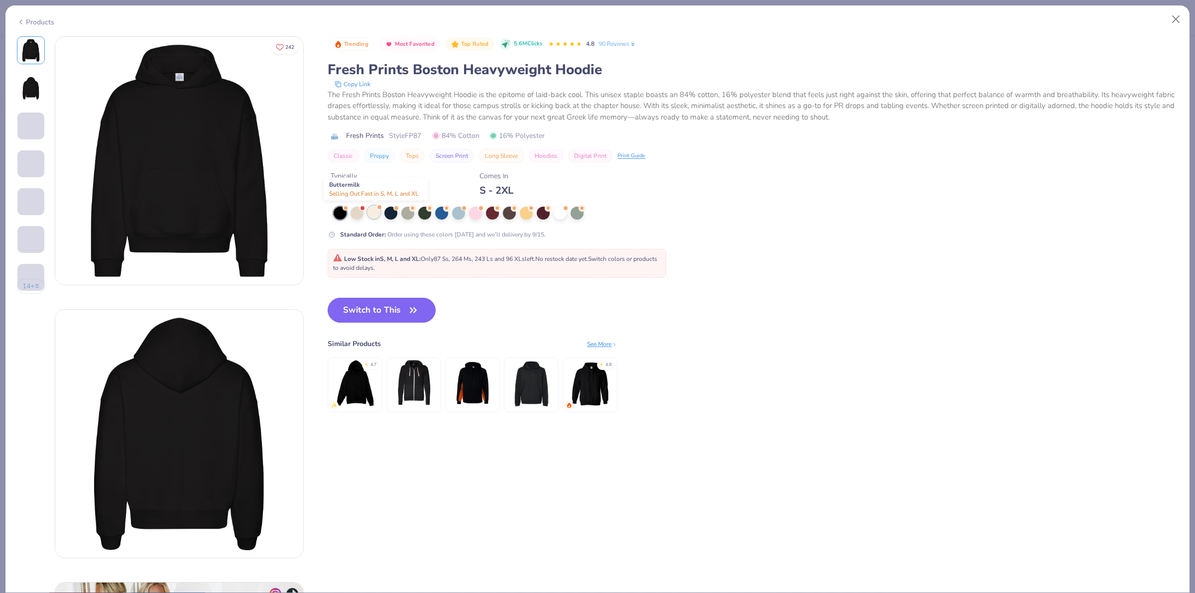
click at [380, 213] on div at bounding box center [374, 212] width 13 height 13
